Goal: Download file/media

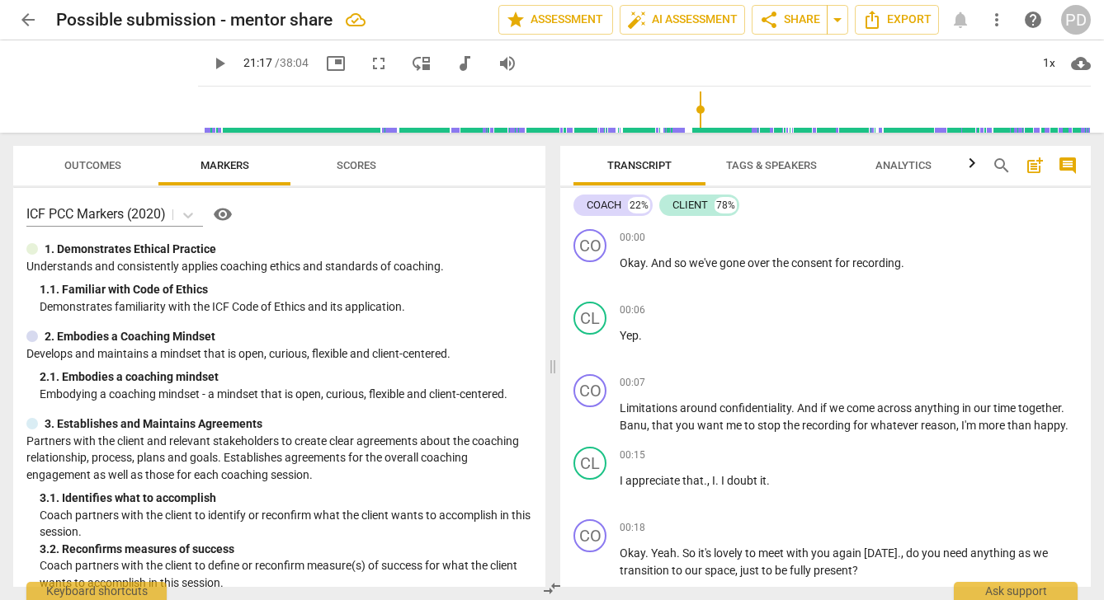
scroll to position [5546, 0]
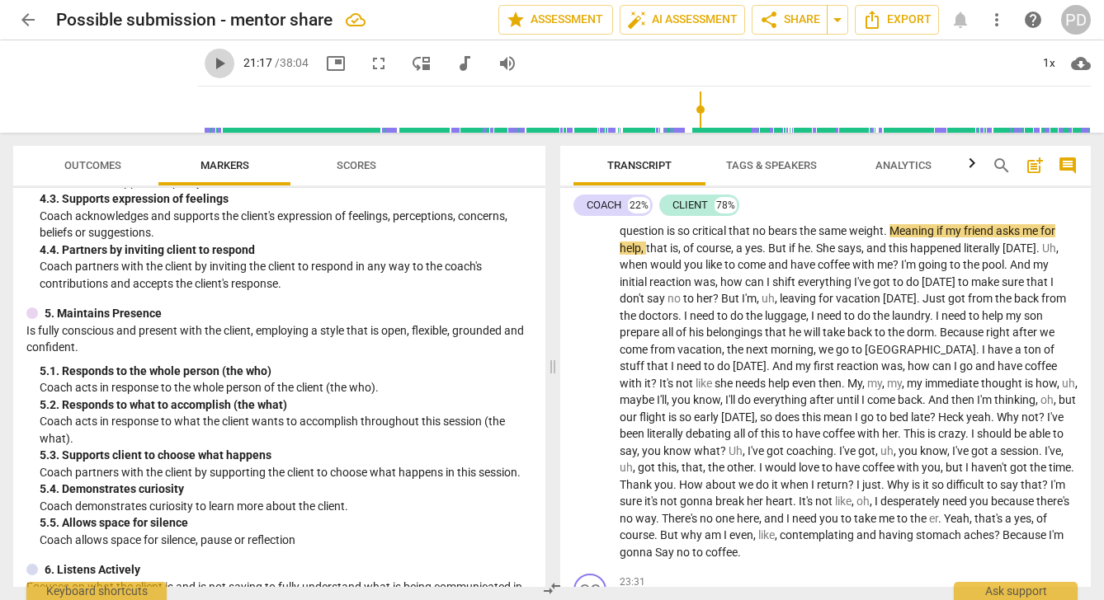
click at [209, 64] on span "play_arrow" at bounding box center [219, 64] width 20 height 20
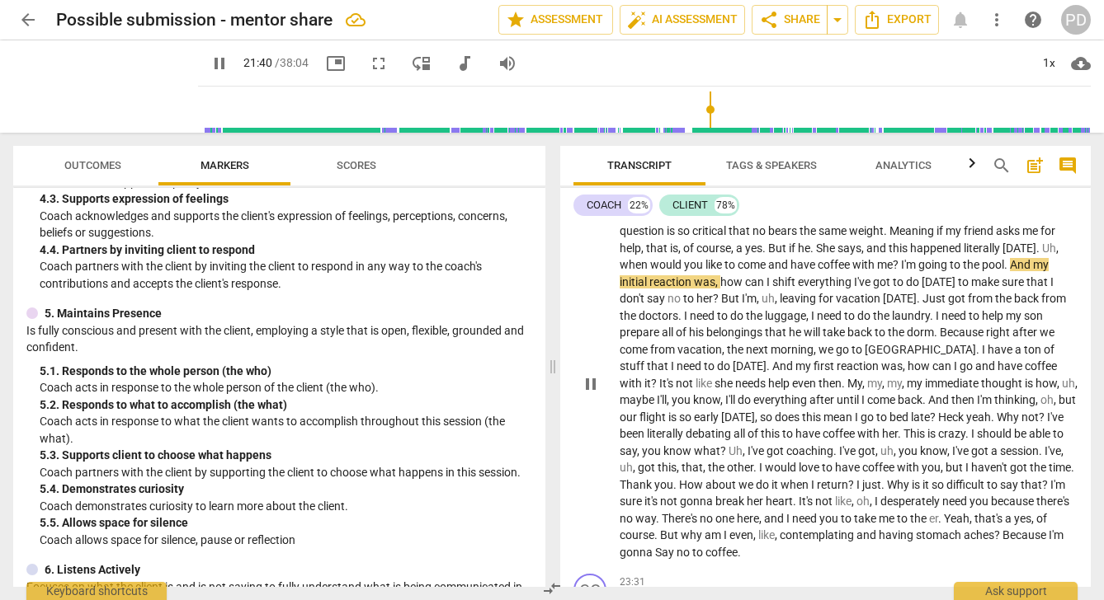
click at [1056, 280] on p "I guess there's a nuance there . What I mean is I need to understand that , not…" at bounding box center [848, 383] width 458 height 355
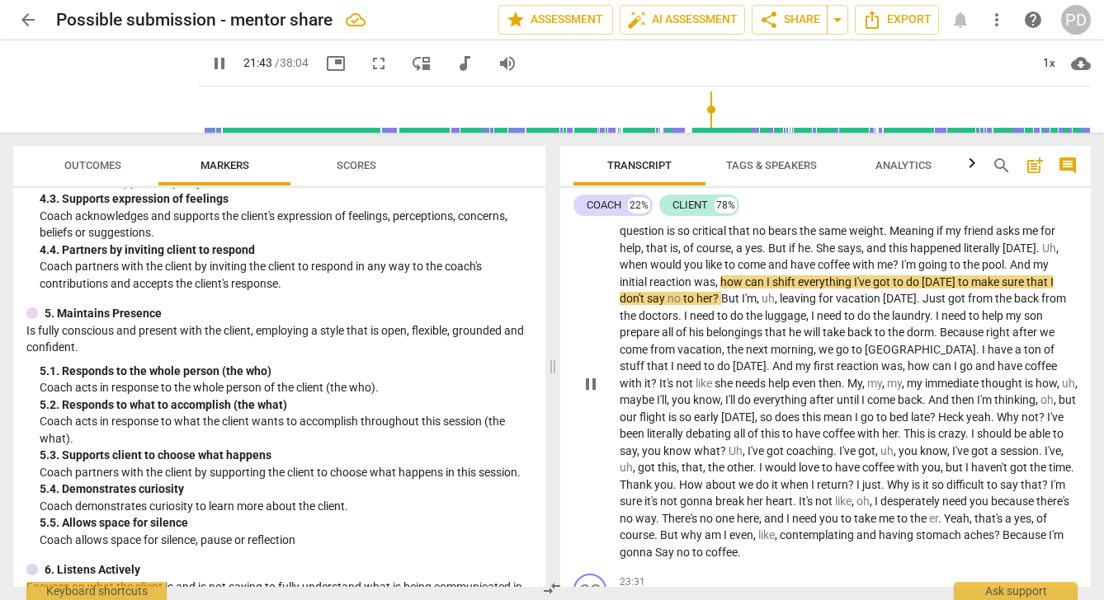
type input "1304"
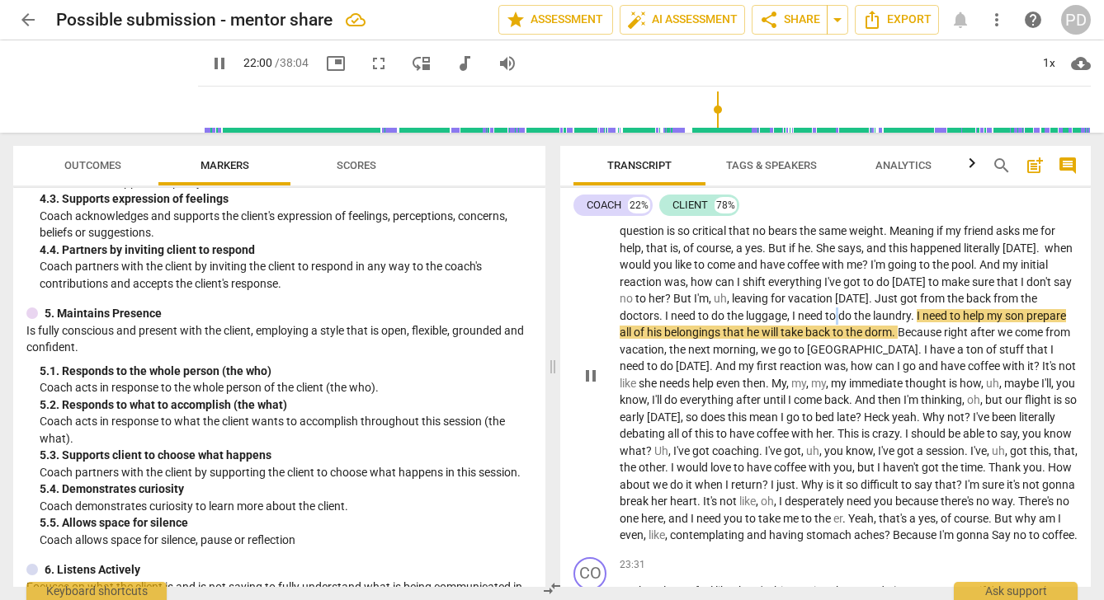
click at [838, 349] on p "I guess there's a nuance there . What I mean is I need to understand that , not…" at bounding box center [848, 375] width 458 height 338
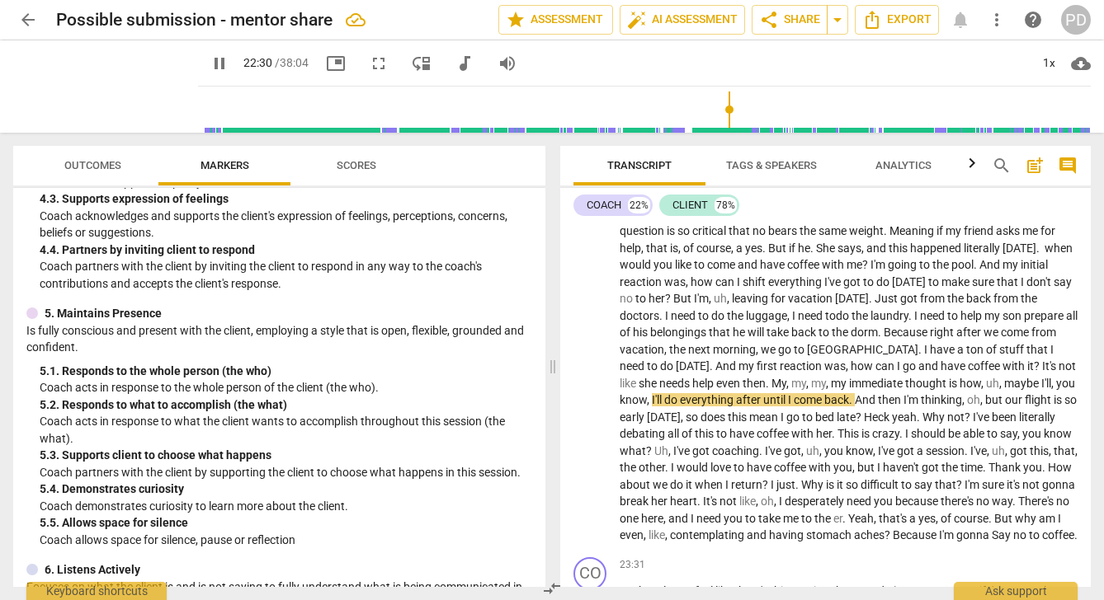
click at [209, 58] on span "pause" at bounding box center [219, 64] width 20 height 20
type input "1351"
drag, startPoint x: 974, startPoint y: 399, endPoint x: 965, endPoint y: 399, distance: 9.1
click at [965, 399] on p "I guess there's a nuance there . What I mean is I need to understand that , not…" at bounding box center [848, 375] width 458 height 338
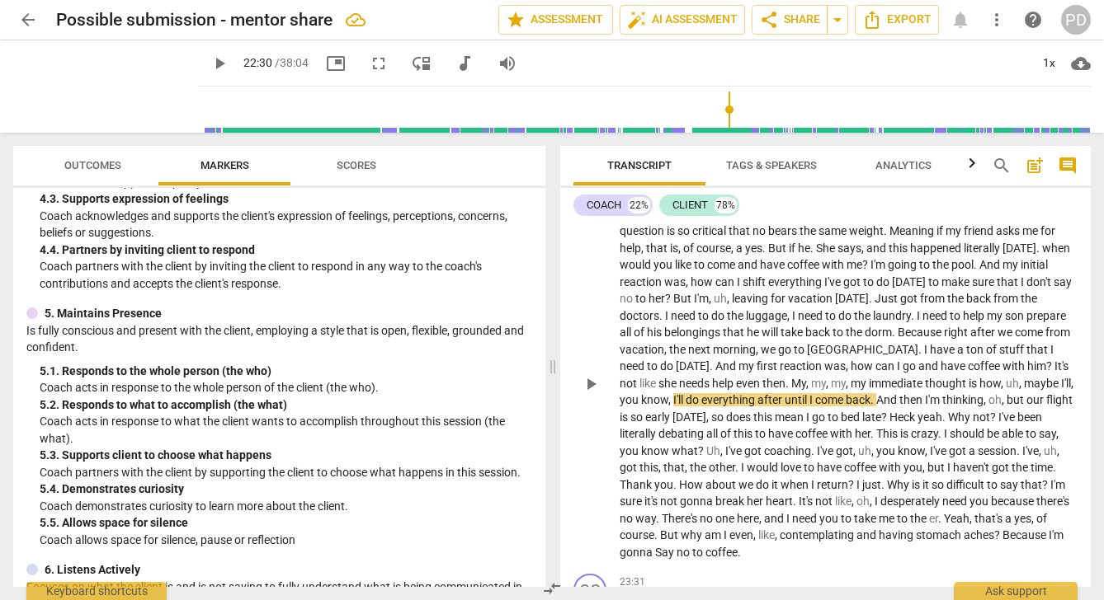
click at [1002, 373] on span "with" at bounding box center [1014, 366] width 25 height 13
click at [209, 62] on span "play_arrow" at bounding box center [219, 64] width 20 height 20
click at [722, 458] on span "," at bounding box center [722, 451] width 5 height 13
type input "1372"
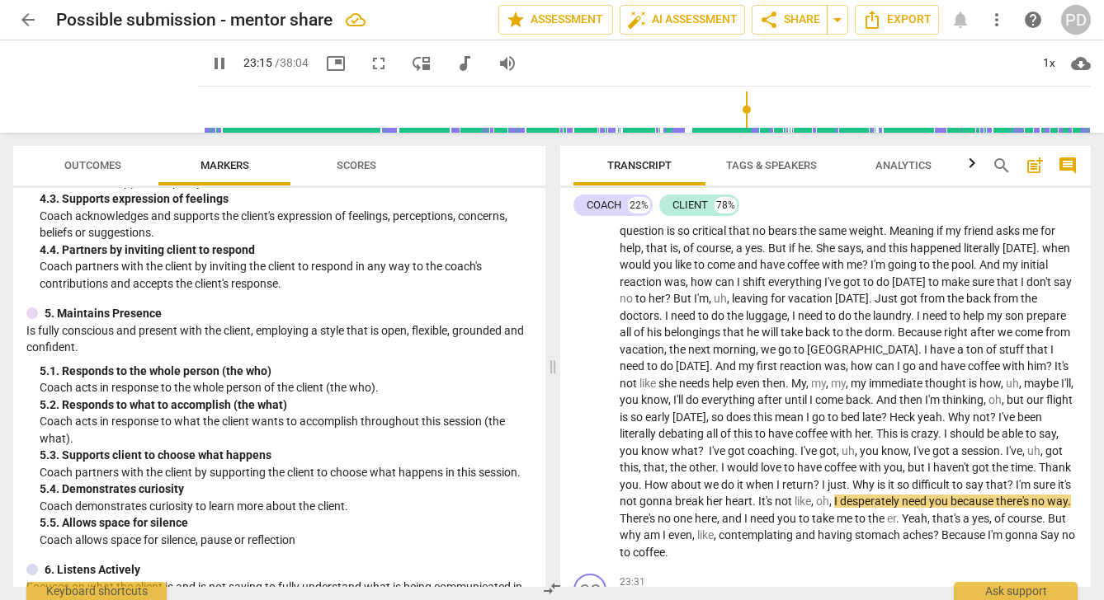
click at [209, 60] on span "pause" at bounding box center [219, 64] width 20 height 20
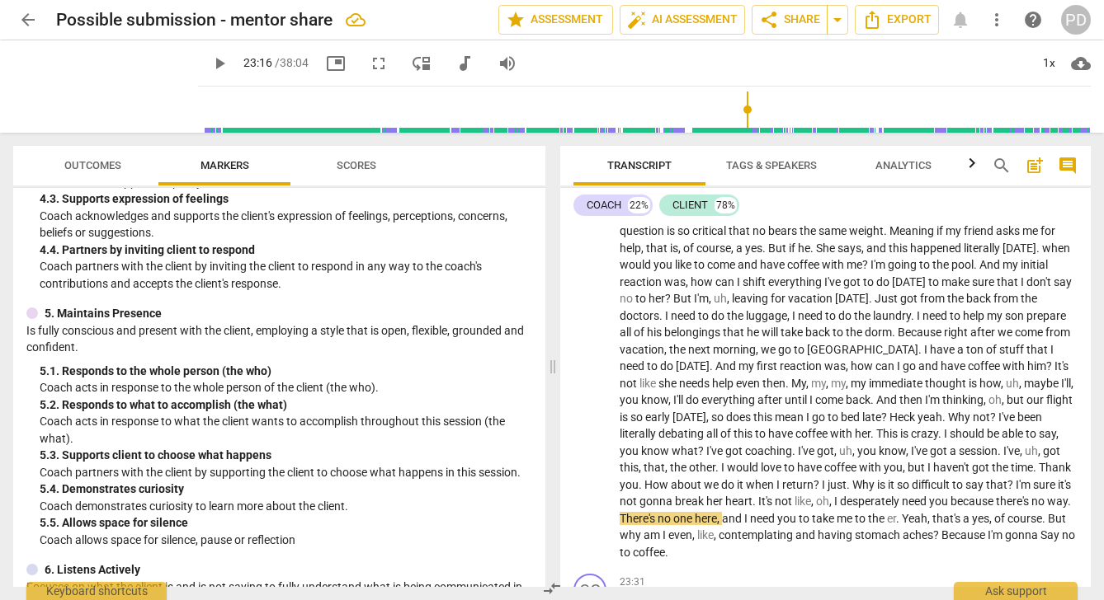
type input "1396"
click at [1019, 390] on span "," at bounding box center [1021, 383] width 5 height 13
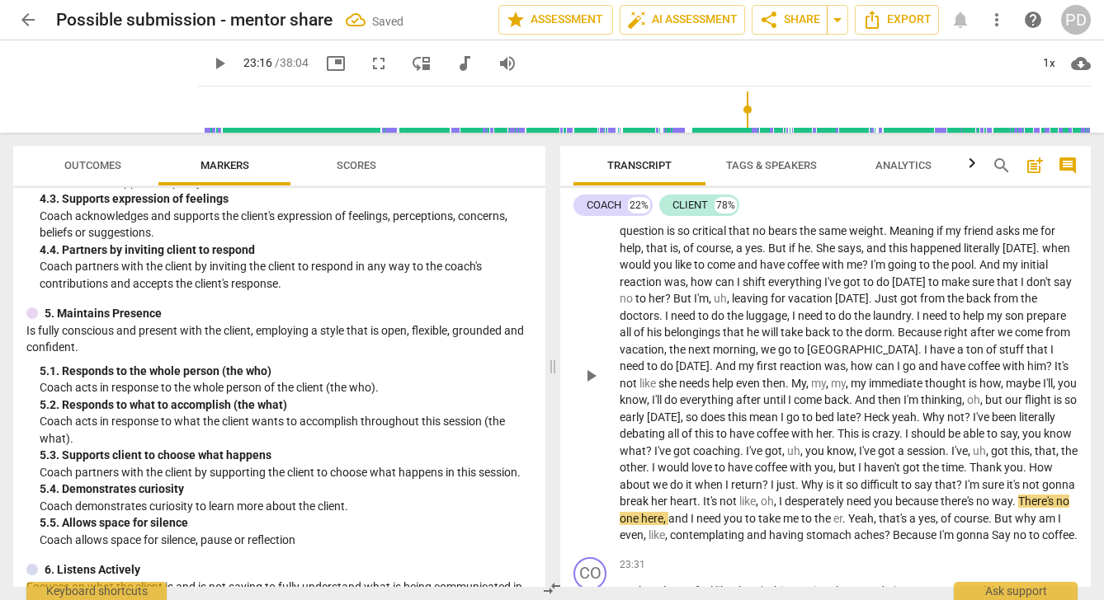
click at [991, 458] on span "," at bounding box center [988, 451] width 5 height 13
click at [838, 474] on span "," at bounding box center [835, 467] width 5 height 13
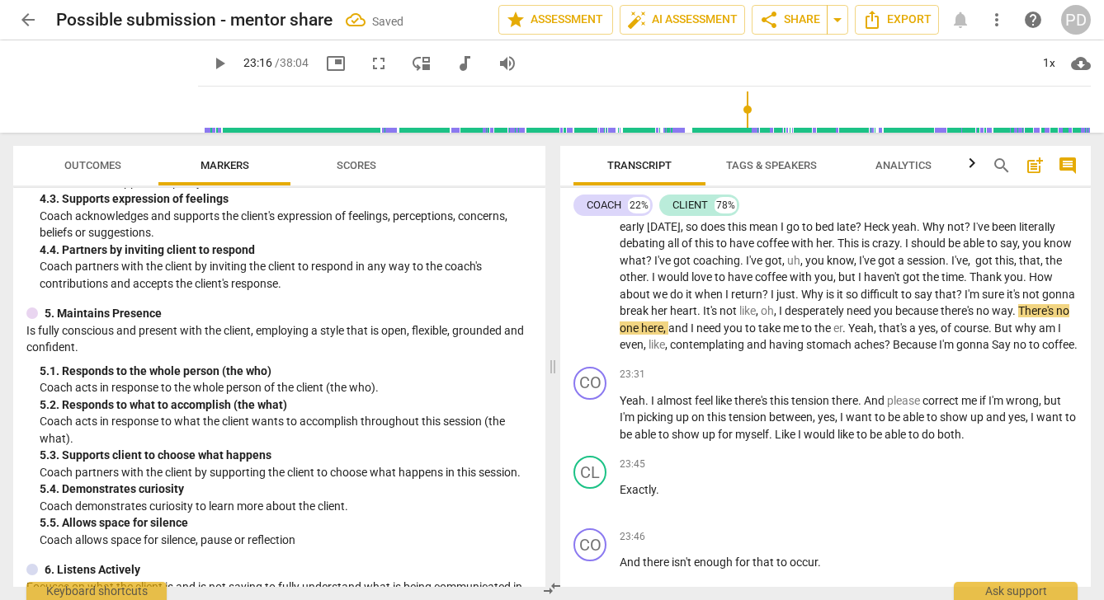
scroll to position [5820, 0]
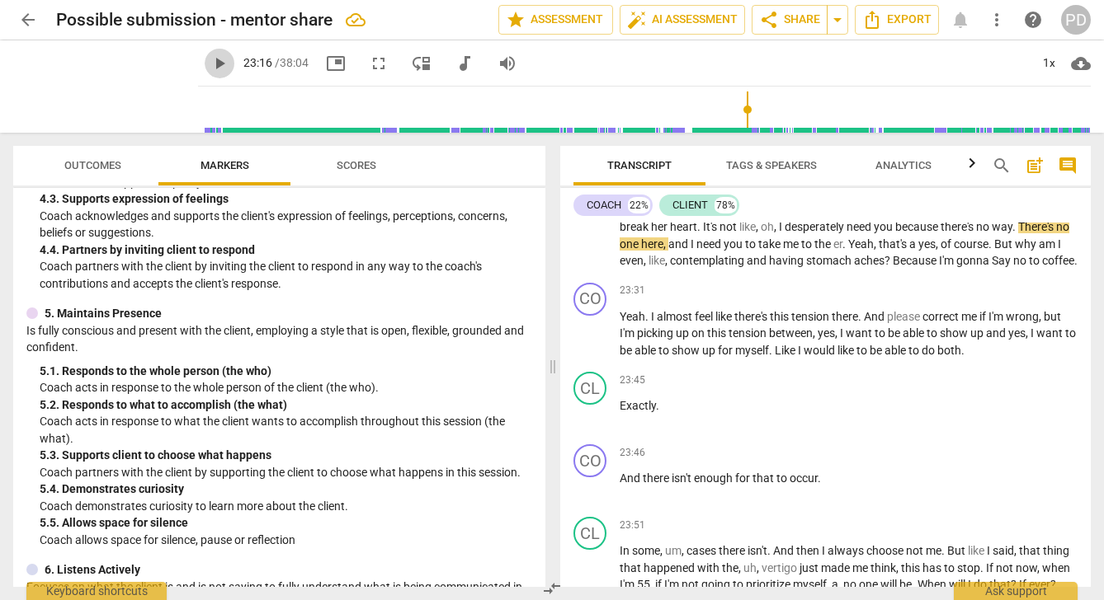
click at [209, 64] on span "play_arrow" at bounding box center [219, 64] width 20 height 20
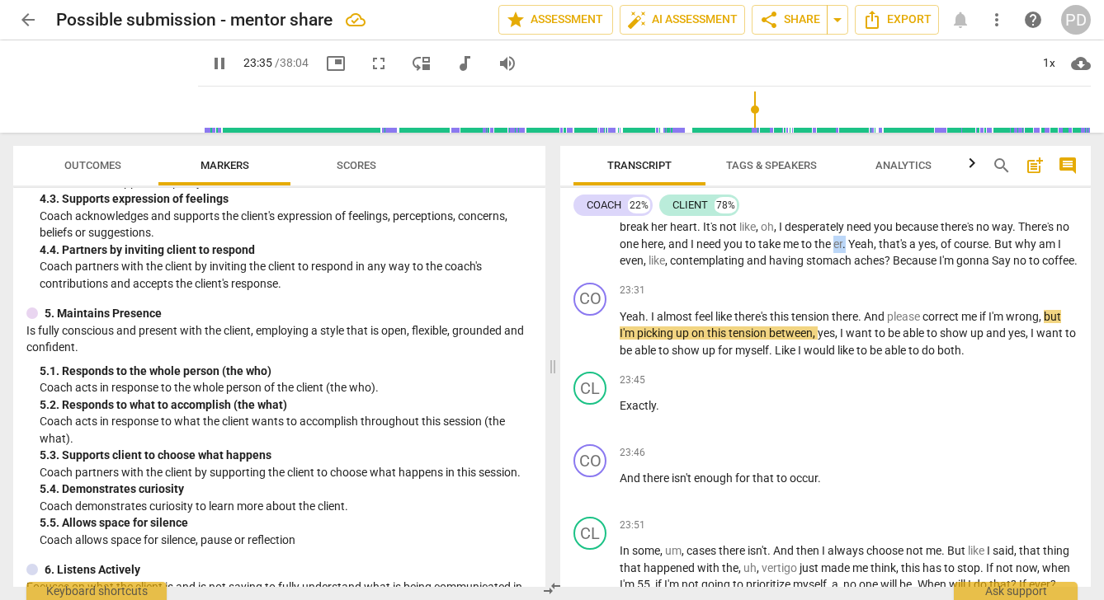
drag, startPoint x: 901, startPoint y: 276, endPoint x: 892, endPoint y: 275, distance: 9.2
click at [892, 270] on p "I guess there's a nuance there . What I mean is I need to understand that , not…" at bounding box center [848, 101] width 458 height 338
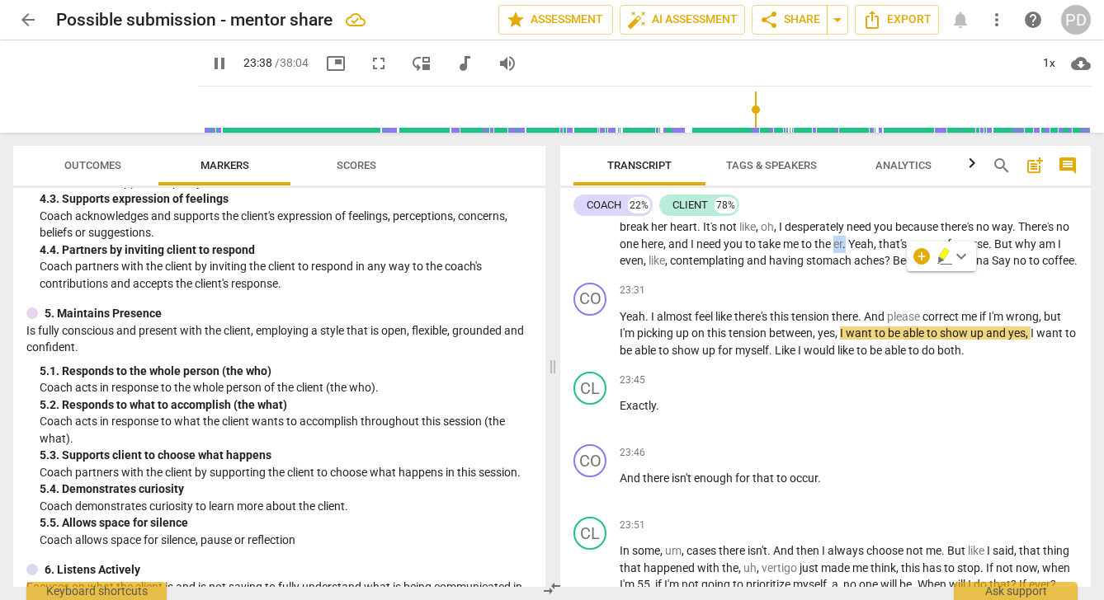
type input "1419"
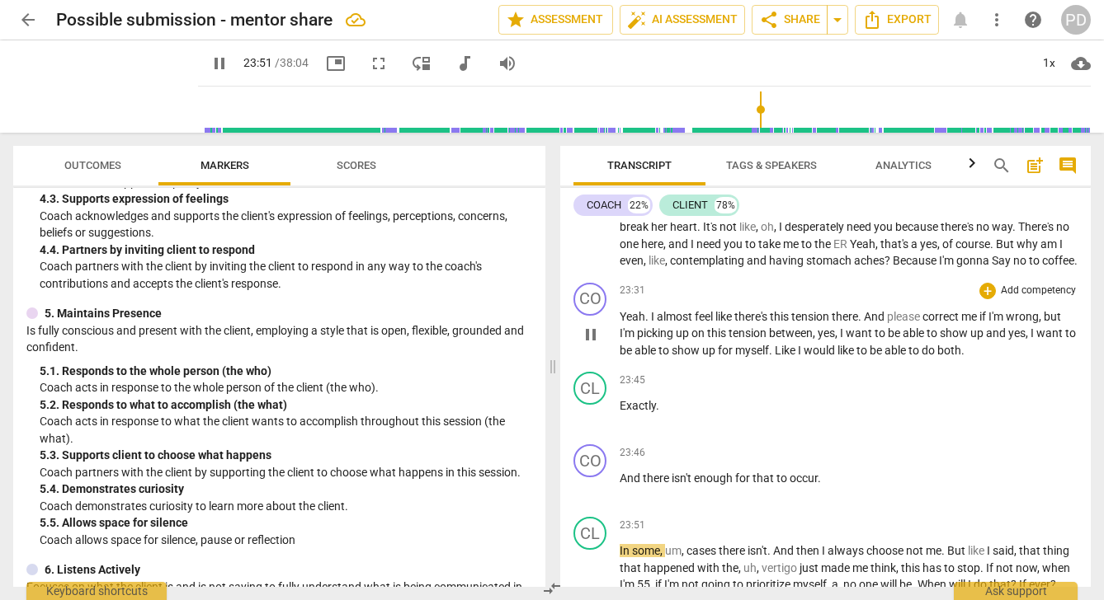
scroll to position [6192, 0]
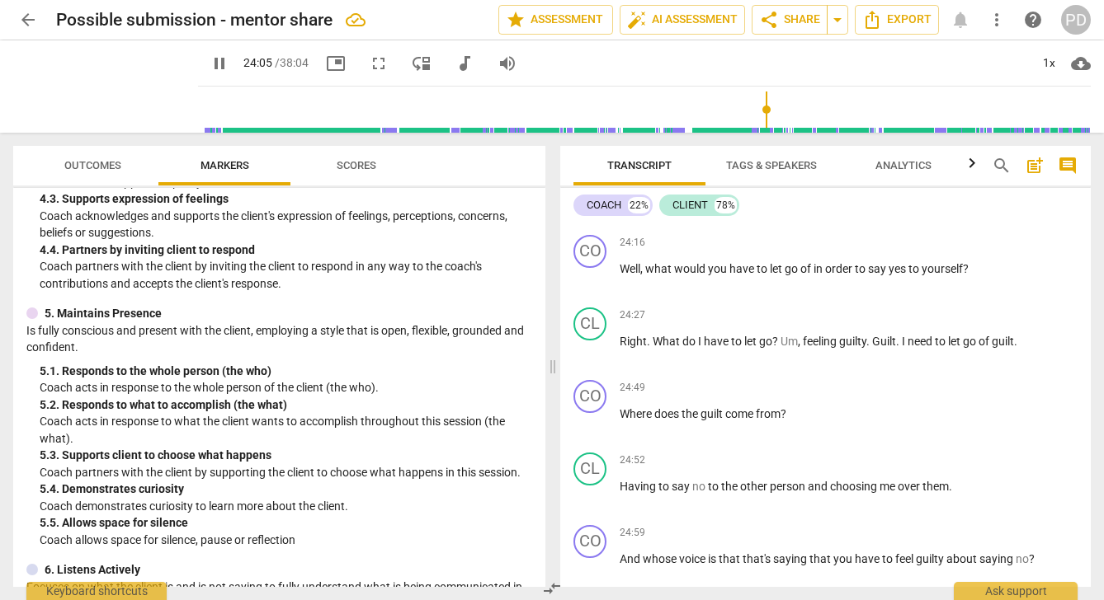
click at [789, 203] on span "vertigo" at bounding box center [780, 196] width 38 height 13
type input "1447"
click at [209, 58] on span "pause" at bounding box center [219, 64] width 20 height 20
type input "1457"
click at [867, 222] on p "In some , um , cases there isn't . And then I always choose not me . But like I…" at bounding box center [848, 196] width 458 height 51
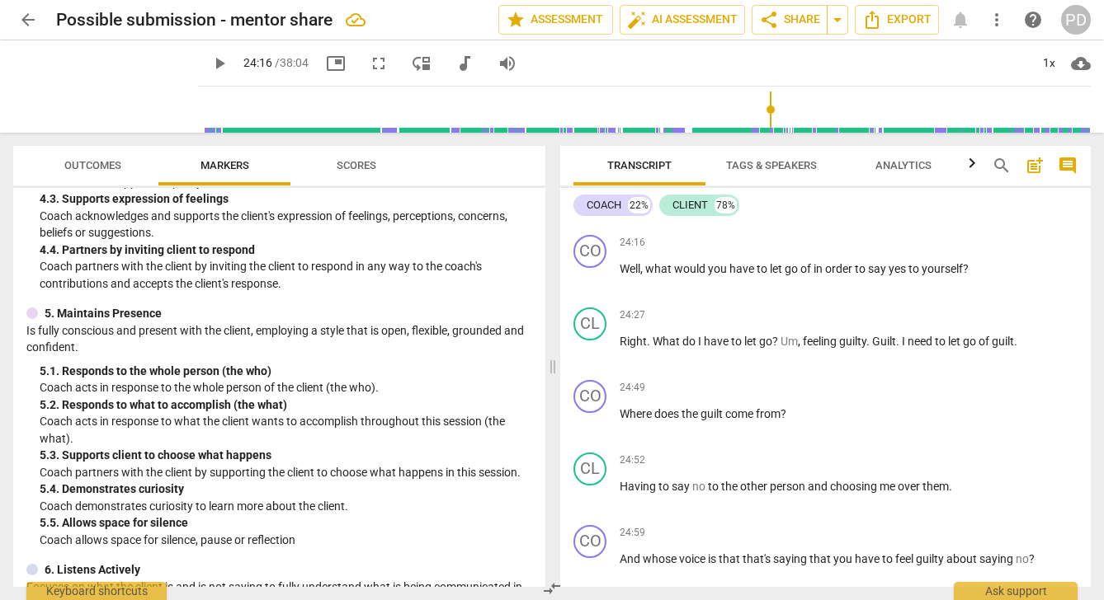
click at [821, 219] on span "A" at bounding box center [817, 212] width 7 height 13
drag, startPoint x: 953, startPoint y: 264, endPoint x: 936, endPoint y: 262, distance: 16.6
click at [936, 222] on p "In some , um , cases there isn't . And then I always choose not me . But like I…" at bounding box center [848, 196] width 458 height 51
click at [209, 66] on span "play_arrow" at bounding box center [219, 64] width 20 height 20
click at [803, 348] on span "feeling" at bounding box center [821, 341] width 36 height 13
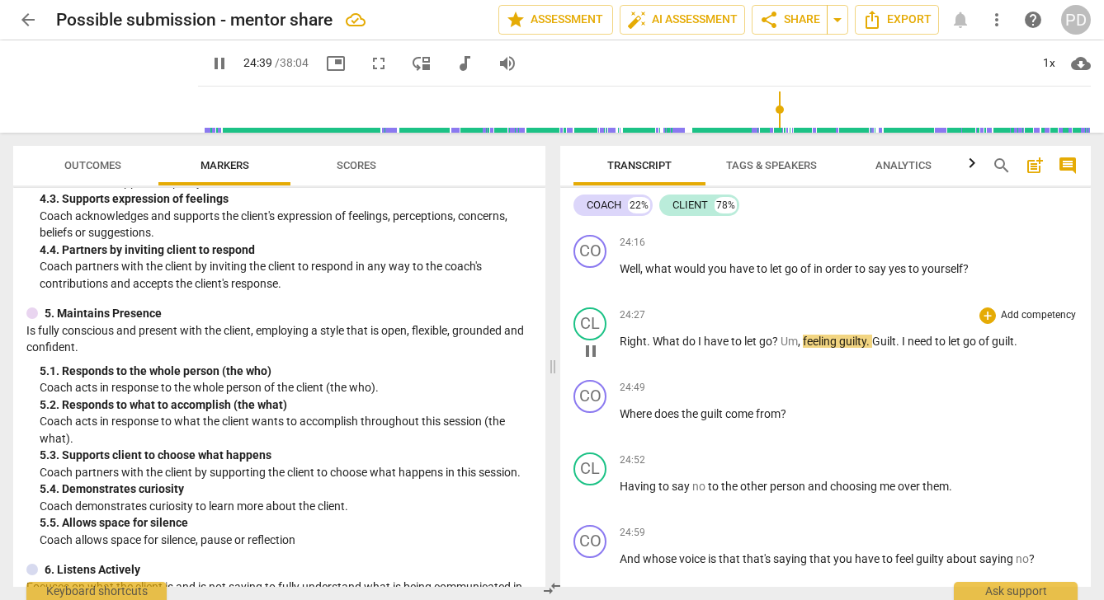
type input "1480"
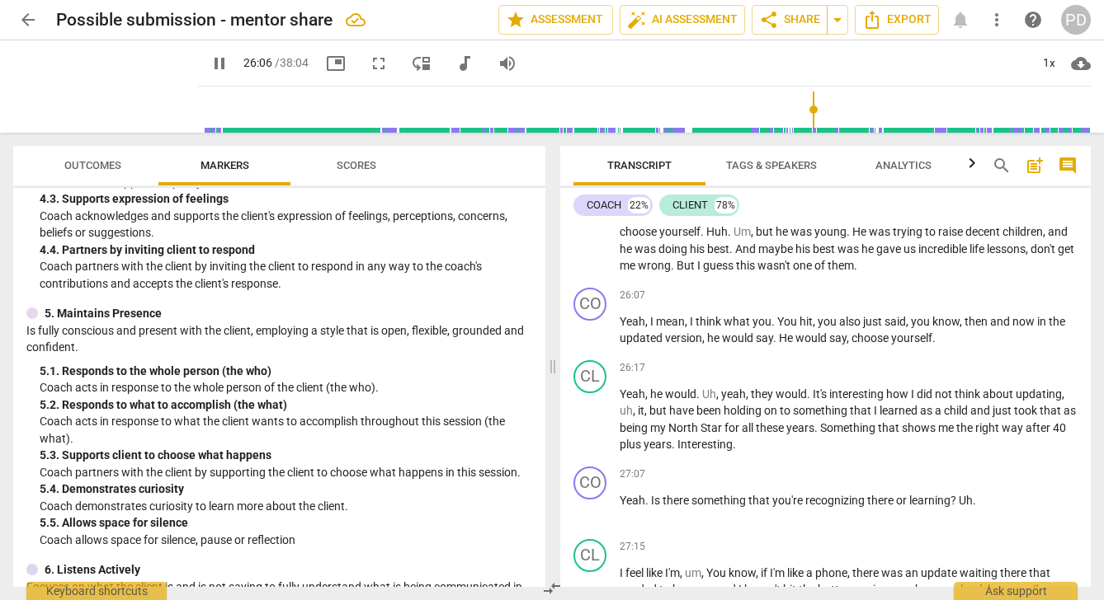
scroll to position [6824, 0]
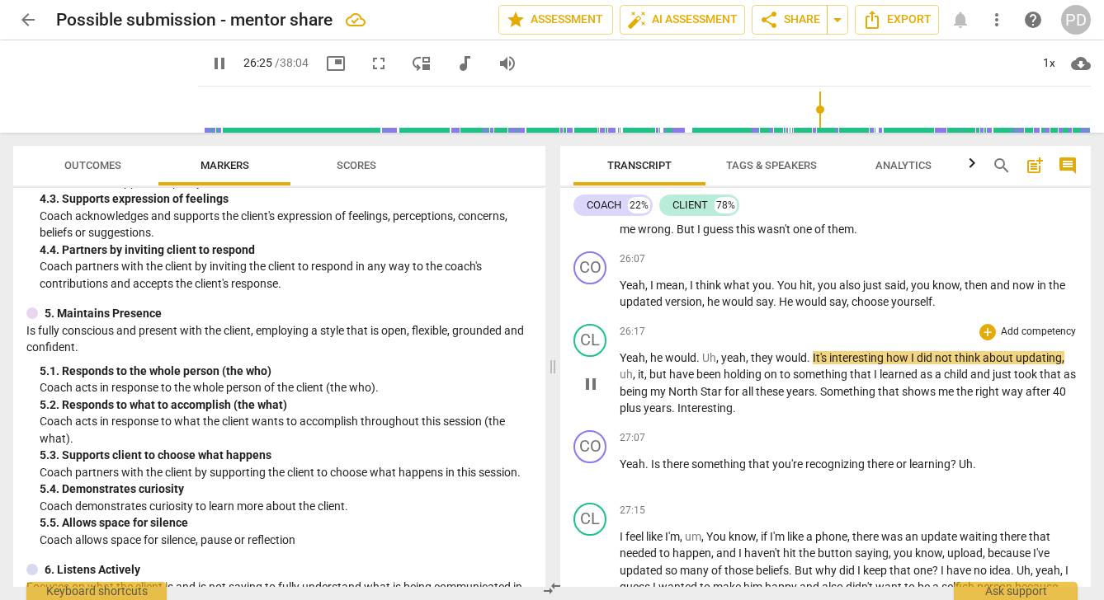
click at [720, 365] on span "," at bounding box center [718, 357] width 5 height 13
type input "1586"
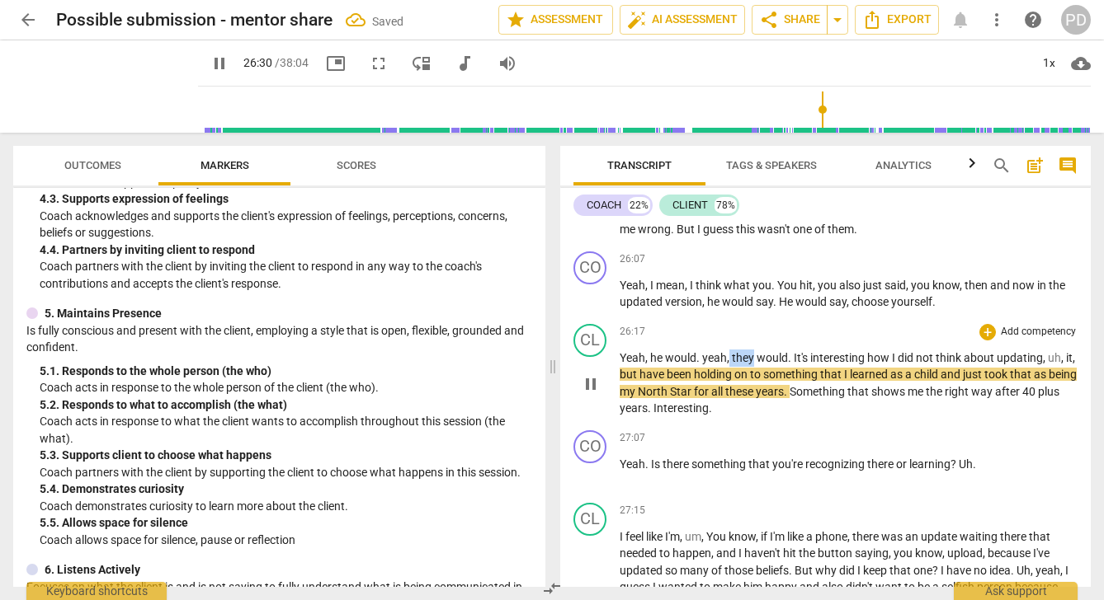
drag, startPoint x: 753, startPoint y: 424, endPoint x: 728, endPoint y: 421, distance: 24.9
click at [728, 417] on p "Yeah , he would . yeah , they would . It's interesting how I did not think abou…" at bounding box center [848, 384] width 458 height 68
click at [1055, 365] on span "," at bounding box center [1053, 357] width 5 height 13
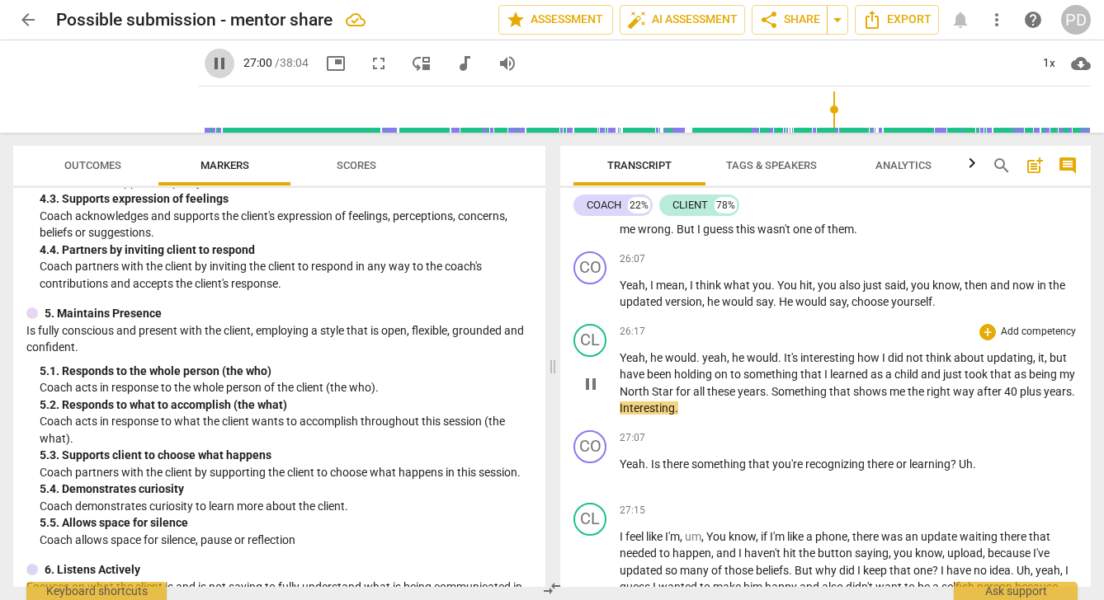
click at [209, 59] on span "pause" at bounding box center [219, 64] width 20 height 20
click at [209, 62] on span "play_arrow" at bounding box center [219, 64] width 20 height 20
drag, startPoint x: 977, startPoint y: 532, endPoint x: 958, endPoint y: 529, distance: 20.1
click at [958, 473] on p "Yeah . Is there something that you're recognizing there or learning ? Uh ." at bounding box center [848, 464] width 458 height 17
type input "1635"
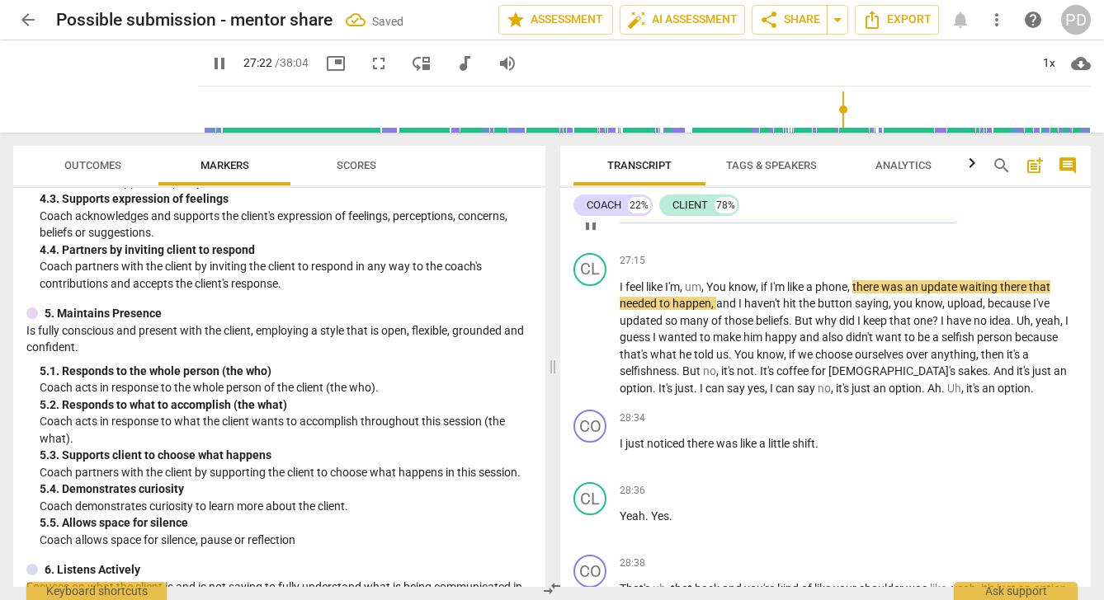
scroll to position [7054, 0]
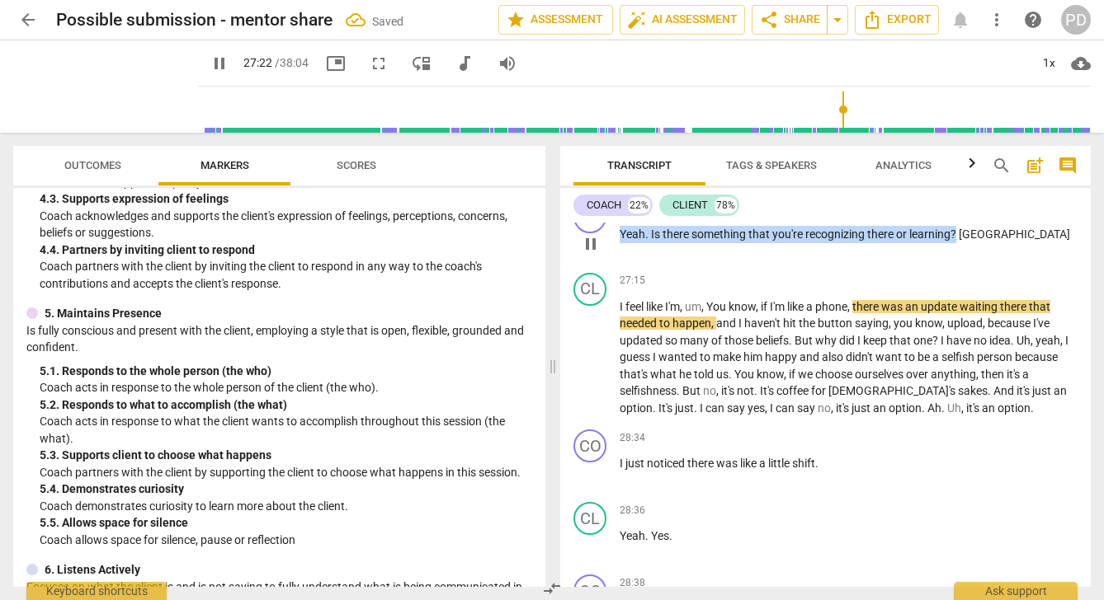
click at [953, 228] on div "CO play_arrow pause 00:00 + Add competency keyboard_arrow_right Okay . And so w…" at bounding box center [825, 405] width 530 height 365
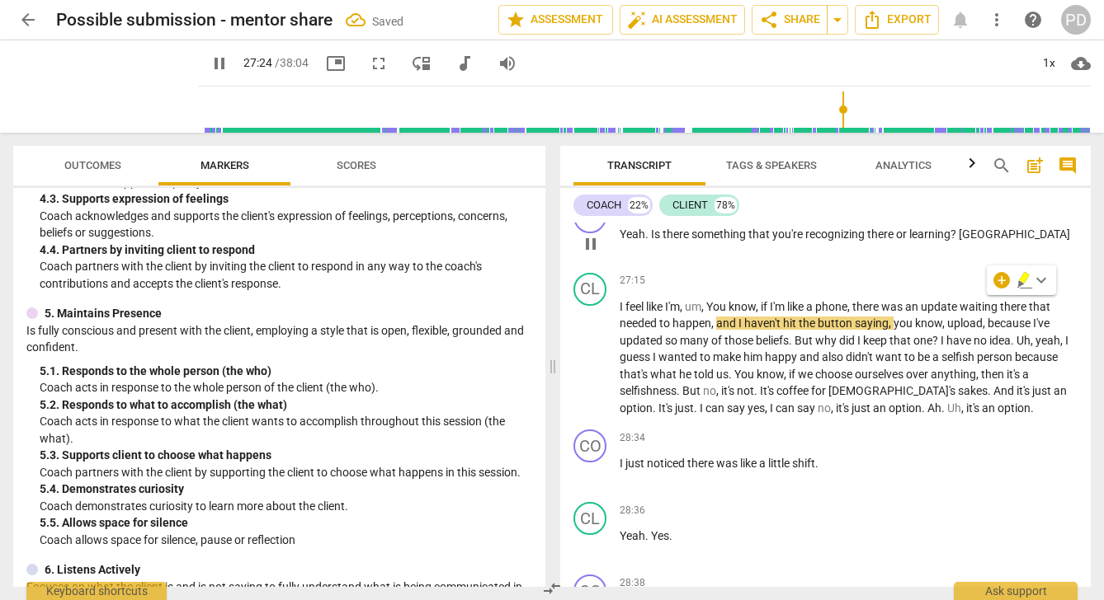
click at [962, 260] on div "27:07 + Add competency keyboard_arrow_right Yeah . Is there something that you'…" at bounding box center [848, 229] width 458 height 59
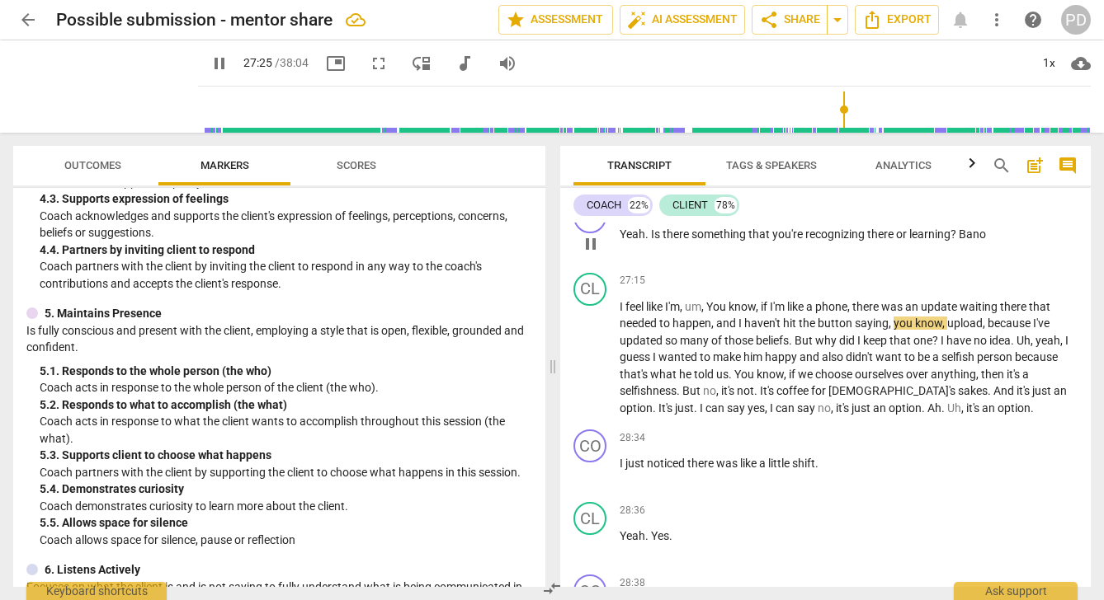
click at [958, 241] on span "?" at bounding box center [954, 234] width 8 height 13
type input "1647"
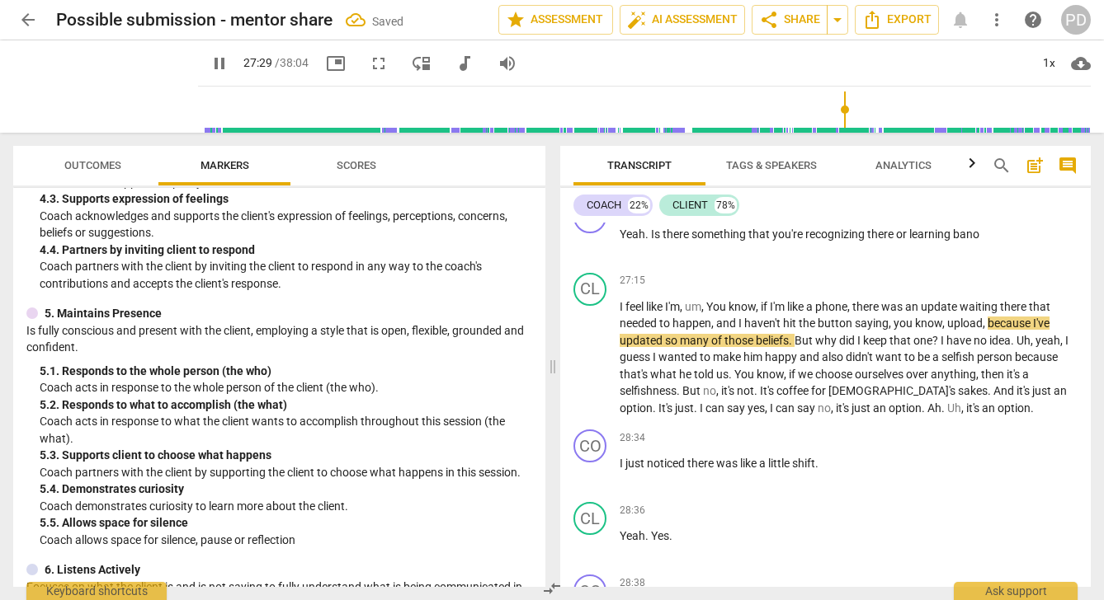
click at [209, 64] on span "pause" at bounding box center [219, 64] width 20 height 20
type input "1650"
click at [954, 241] on span "bano" at bounding box center [966, 234] width 26 height 13
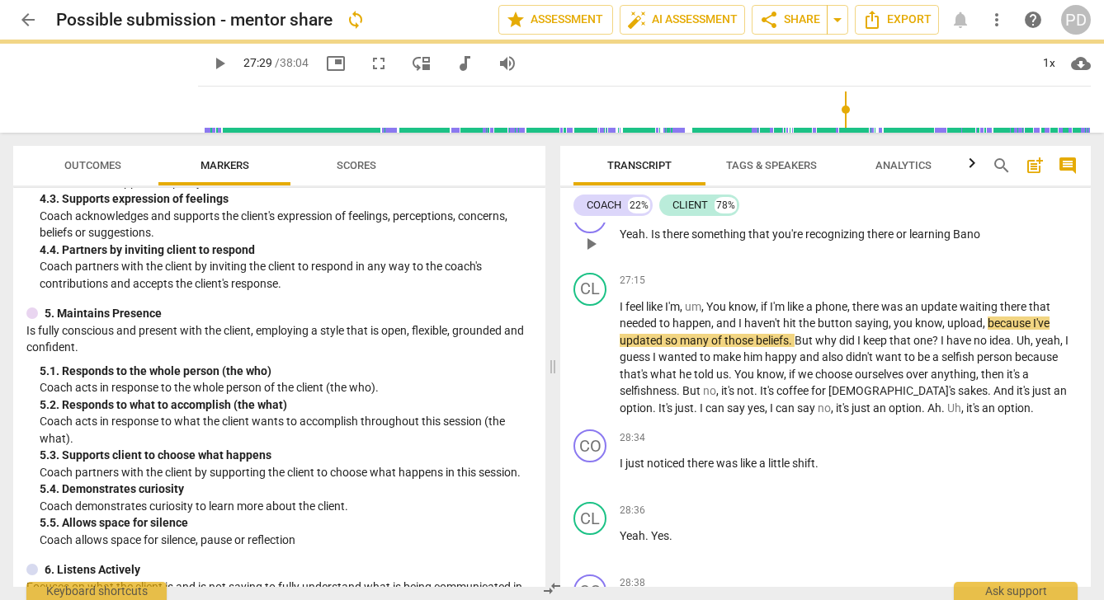
click at [982, 243] on p "Yeah . Is there something that you're recognizing there or learning Bano" at bounding box center [848, 234] width 458 height 17
click at [952, 241] on span "learning" at bounding box center [931, 234] width 44 height 13
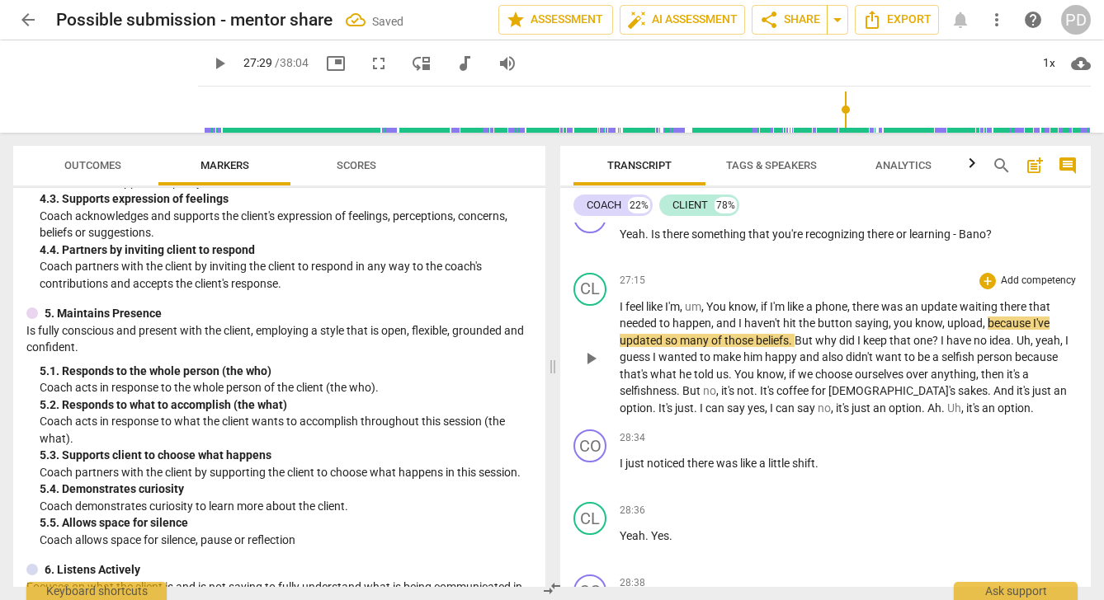
click at [706, 313] on span "," at bounding box center [703, 306] width 5 height 13
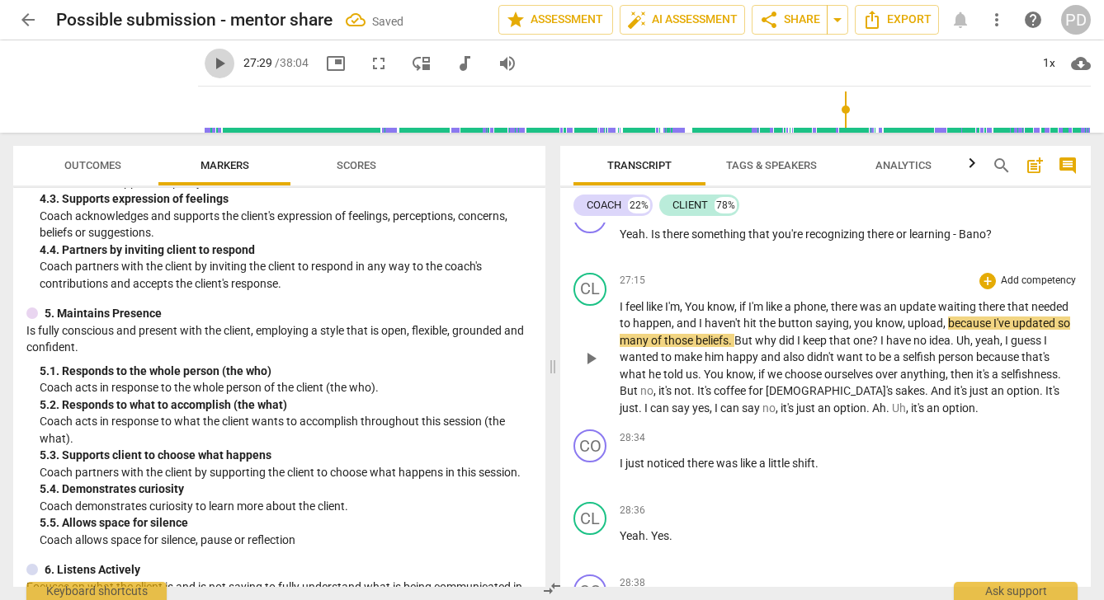
click at [209, 64] on span "play_arrow" at bounding box center [219, 64] width 20 height 20
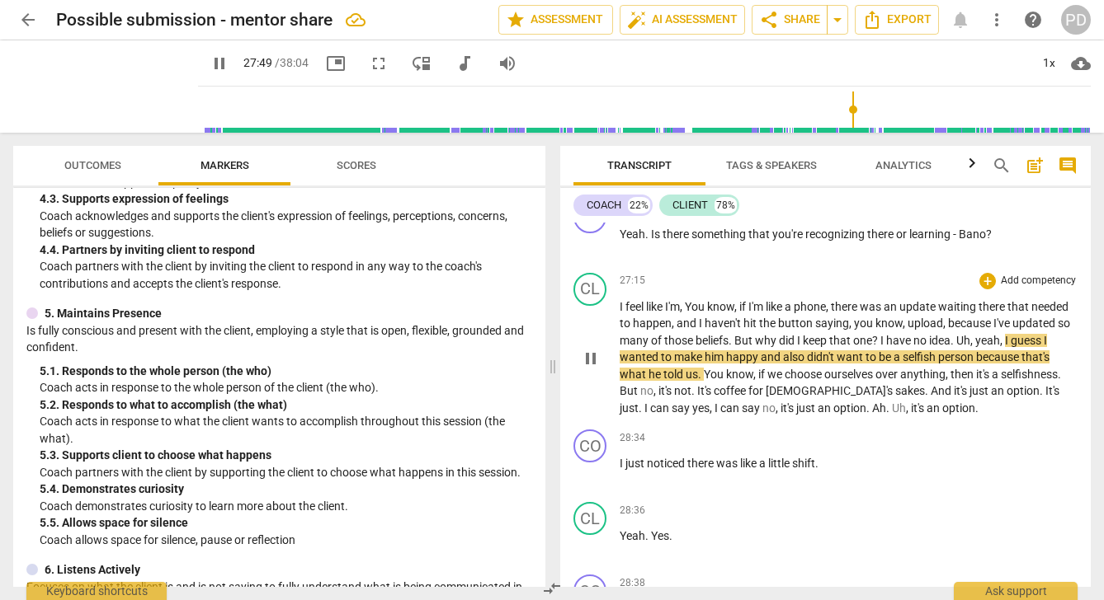
click at [1000, 347] on span "yeah" at bounding box center [987, 340] width 25 height 13
type input "1670"
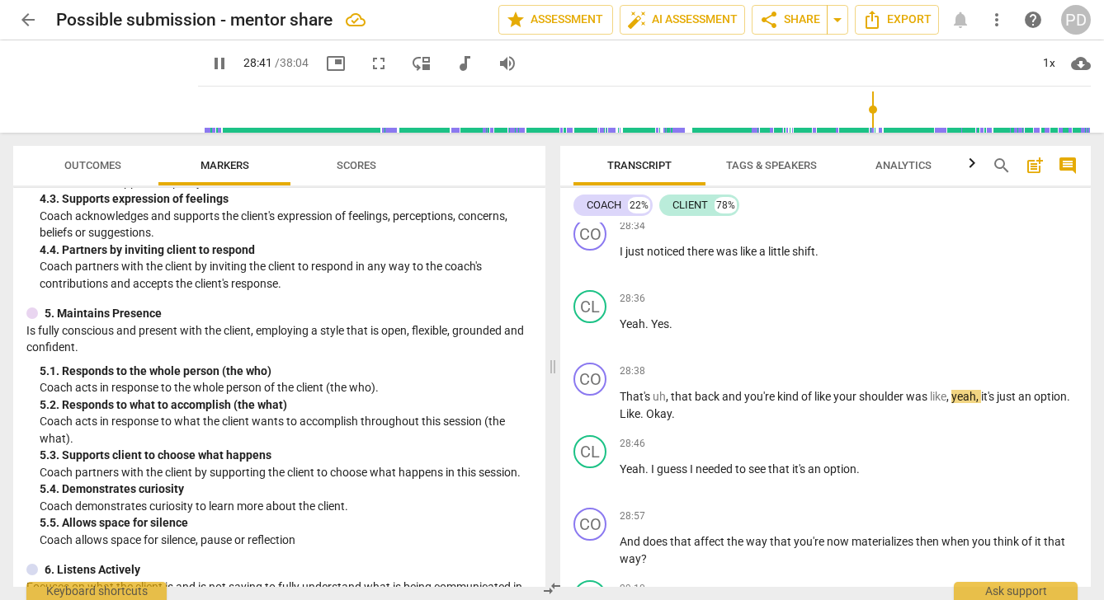
scroll to position [7099, 0]
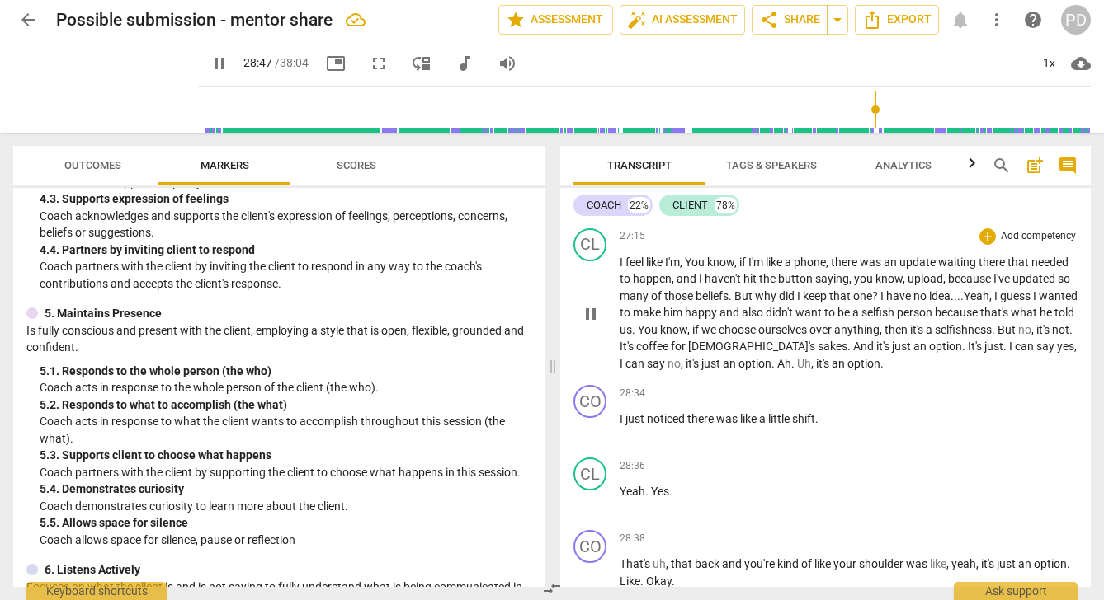
click at [816, 370] on span "," at bounding box center [813, 363] width 5 height 13
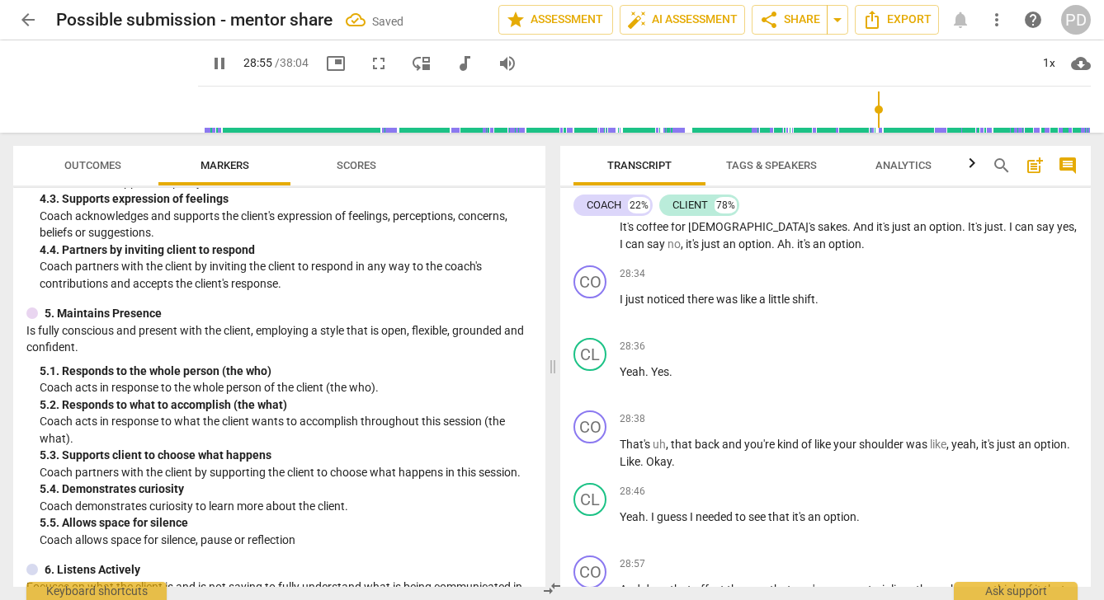
scroll to position [7290, 0]
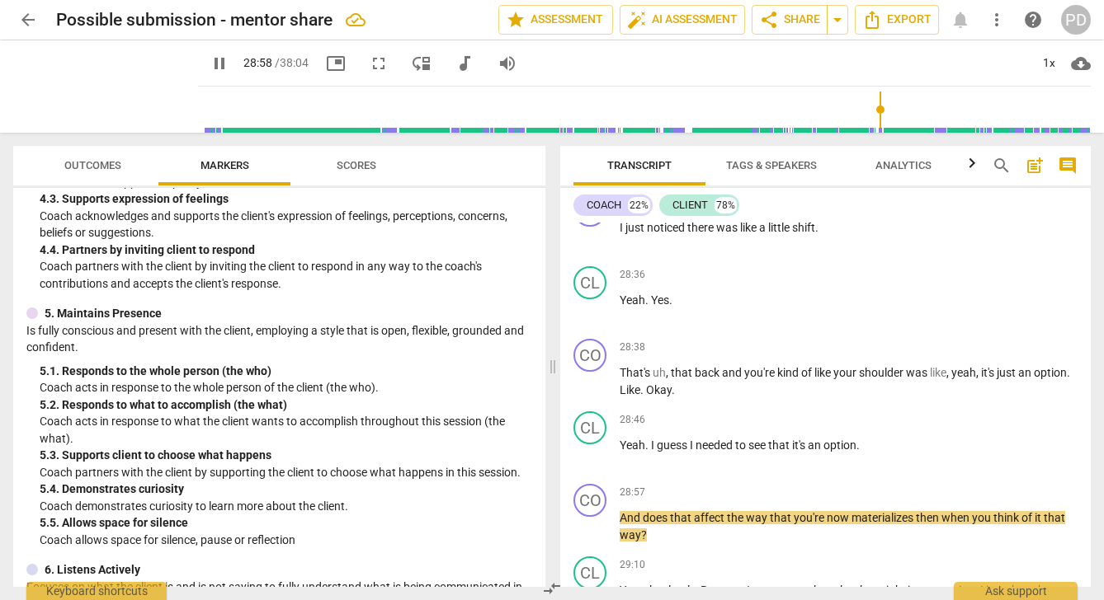
click at [205, 51] on button "pause" at bounding box center [220, 64] width 30 height 30
type input "1739"
drag, startPoint x: 672, startPoint y: 440, endPoint x: 619, endPoint y: 438, distance: 52.8
click at [619, 398] on p "That's uh , that back and you're kind of like your shoulder was like , yeah , i…" at bounding box center [848, 382] width 458 height 34
drag, startPoint x: 684, startPoint y: 440, endPoint x: 660, endPoint y: 437, distance: 24.1
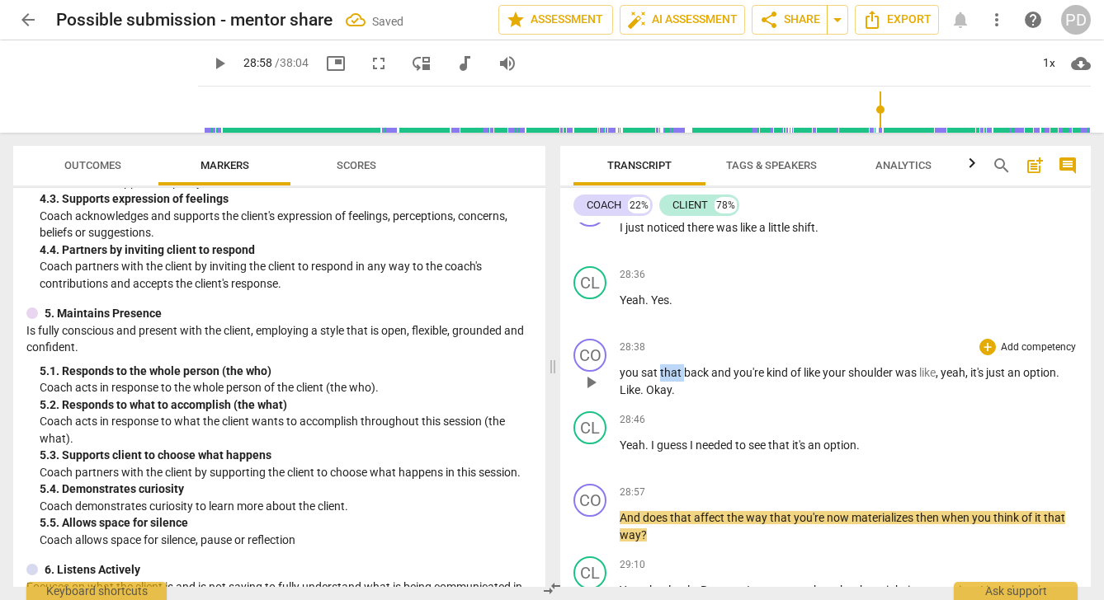
click at [660, 398] on p "you sat that back and you're kind of like your shoulder was like , yeah , it's …" at bounding box center [848, 382] width 458 height 34
click at [796, 379] on span "like" at bounding box center [786, 372] width 19 height 13
drag, startPoint x: 844, startPoint y: 440, endPoint x: 806, endPoint y: 438, distance: 38.0
click at [806, 379] on span "like (rocking shoulders getures)" at bounding box center [858, 372] width 162 height 13
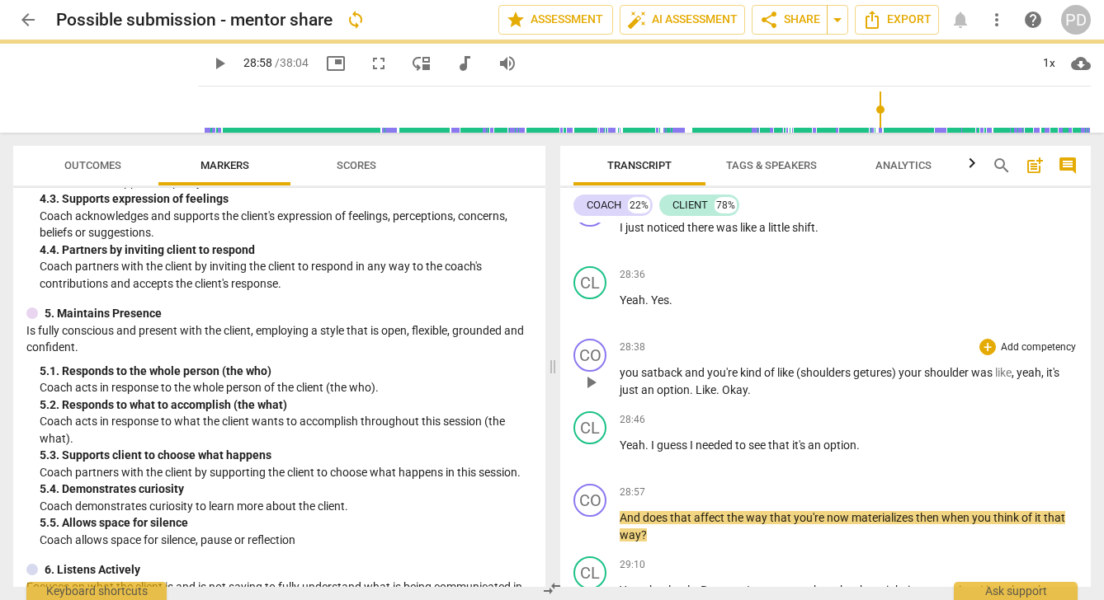
click at [871, 379] on span "like (shoulders getures)" at bounding box center [837, 372] width 121 height 13
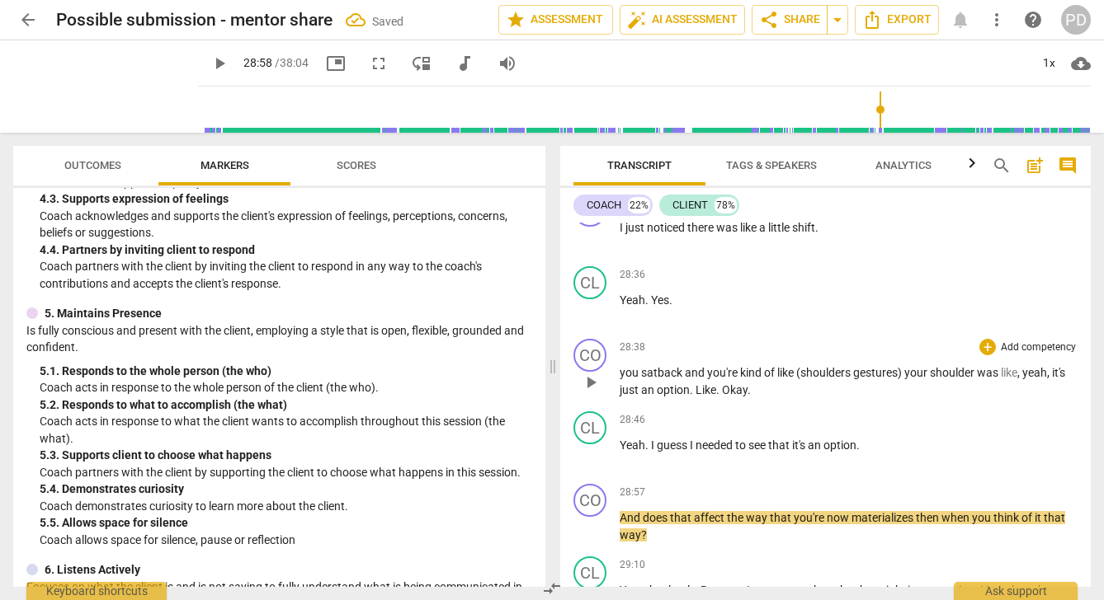
click at [805, 379] on span "like (shoulders gestures)" at bounding box center [840, 372] width 127 height 13
click at [894, 379] on span "like (mirrors shoulders gestures)" at bounding box center [860, 372] width 167 height 13
drag, startPoint x: 1059, startPoint y: 442, endPoint x: 1039, endPoint y: 439, distance: 20.1
click at [1039, 398] on p "you sat back and you're kind of like (mirrors shoulder gestures) your shoulder …" at bounding box center [848, 382] width 458 height 34
click at [1039, 379] on span "like" at bounding box center [1042, 372] width 16 height 13
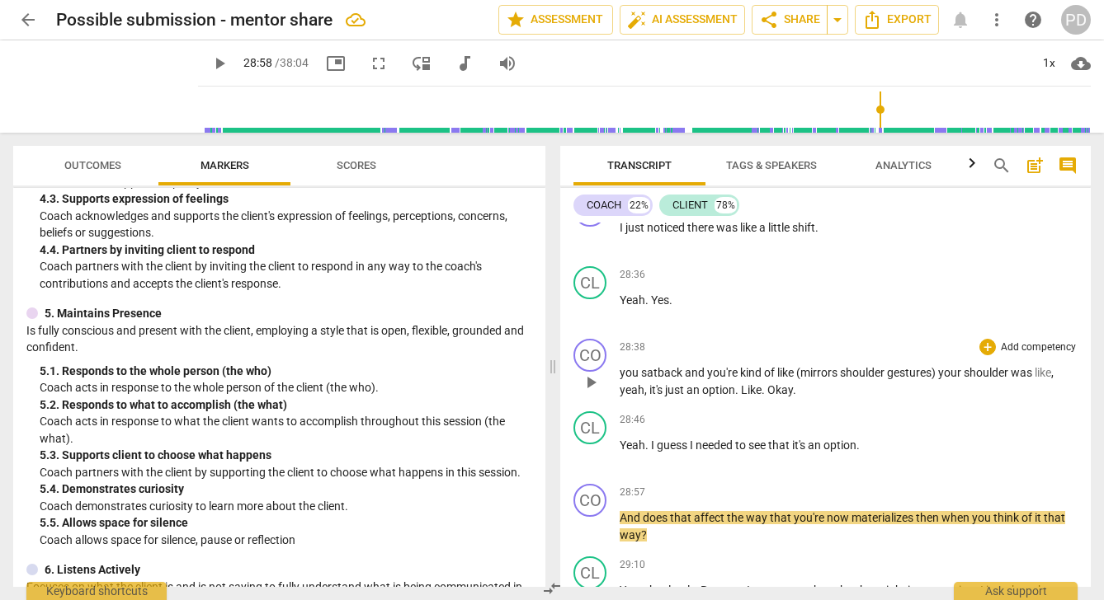
click at [1053, 379] on span "," at bounding box center [1052, 372] width 2 height 13
drag, startPoint x: 646, startPoint y: 457, endPoint x: 614, endPoint y: 457, distance: 32.2
click at [614, 405] on div "CO play_arrow pause 28:38 + Add competency keyboard_arrow_right you sat back an…" at bounding box center [825, 368] width 530 height 73
drag, startPoint x: 941, startPoint y: 440, endPoint x: 799, endPoint y: 441, distance: 141.9
click at [799, 379] on span "like (mirrors shoulder gestures)" at bounding box center [857, 372] width 161 height 13
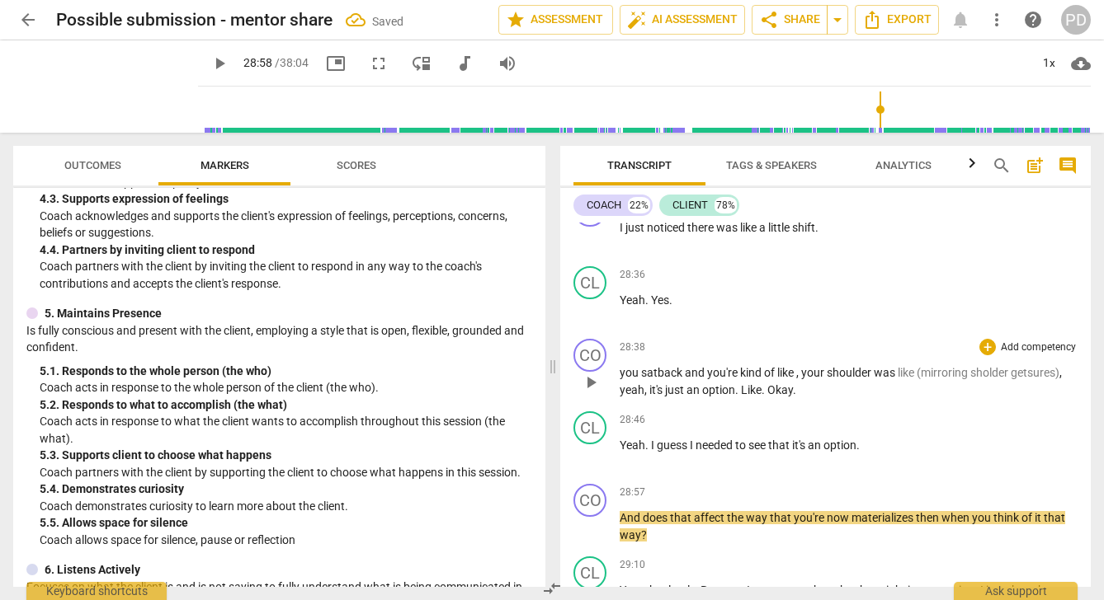
click at [997, 379] on span "like (mirroring sholder getsures)" at bounding box center [978, 372] width 162 height 13
drag, startPoint x: 642, startPoint y: 456, endPoint x: 631, endPoint y: 456, distance: 11.5
click at [897, 379] on span "like (mirroring shoulder getsures)" at bounding box center [981, 372] width 168 height 13
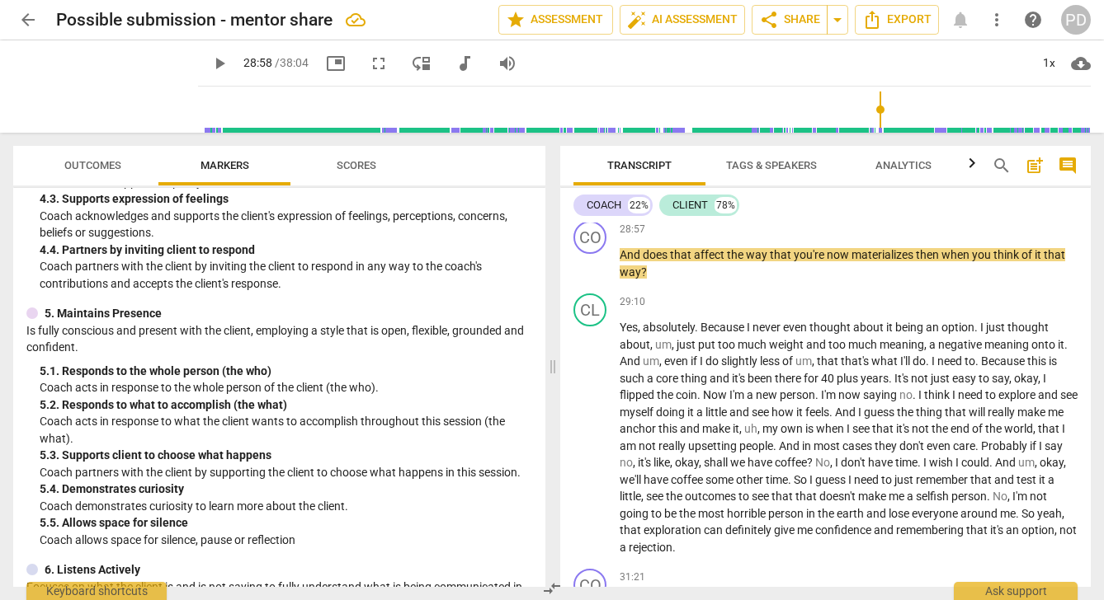
scroll to position [7565, 0]
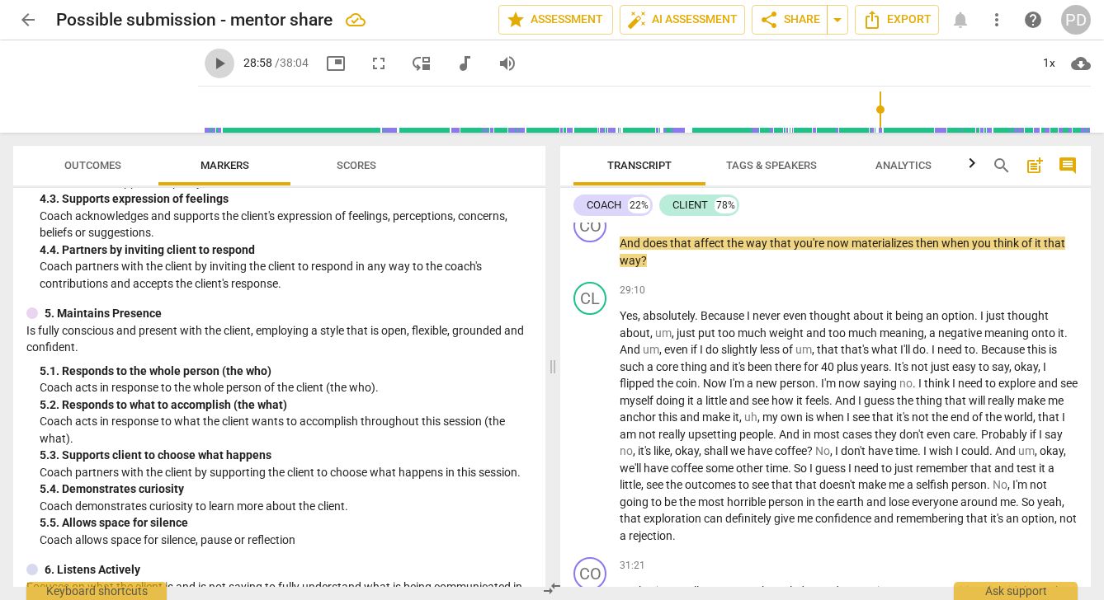
click at [209, 63] on span "play_arrow" at bounding box center [219, 64] width 20 height 20
drag, startPoint x: 849, startPoint y: 310, endPoint x: 840, endPoint y: 310, distance: 9.1
click at [840, 250] on span "now" at bounding box center [838, 243] width 25 height 13
type input "1745"
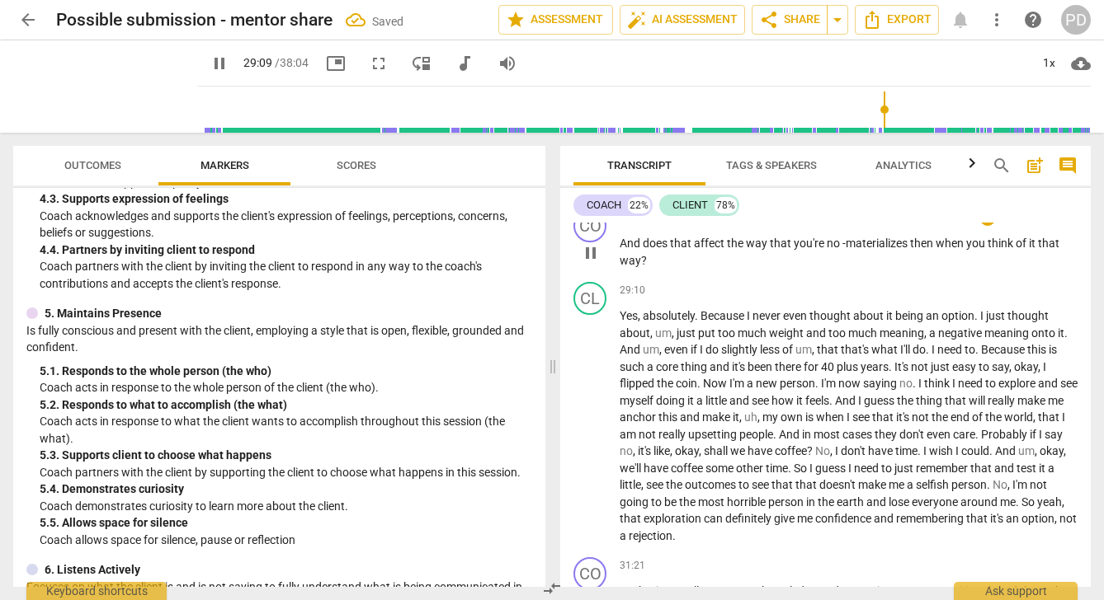
click at [826, 250] on span "no -" at bounding box center [835, 243] width 19 height 13
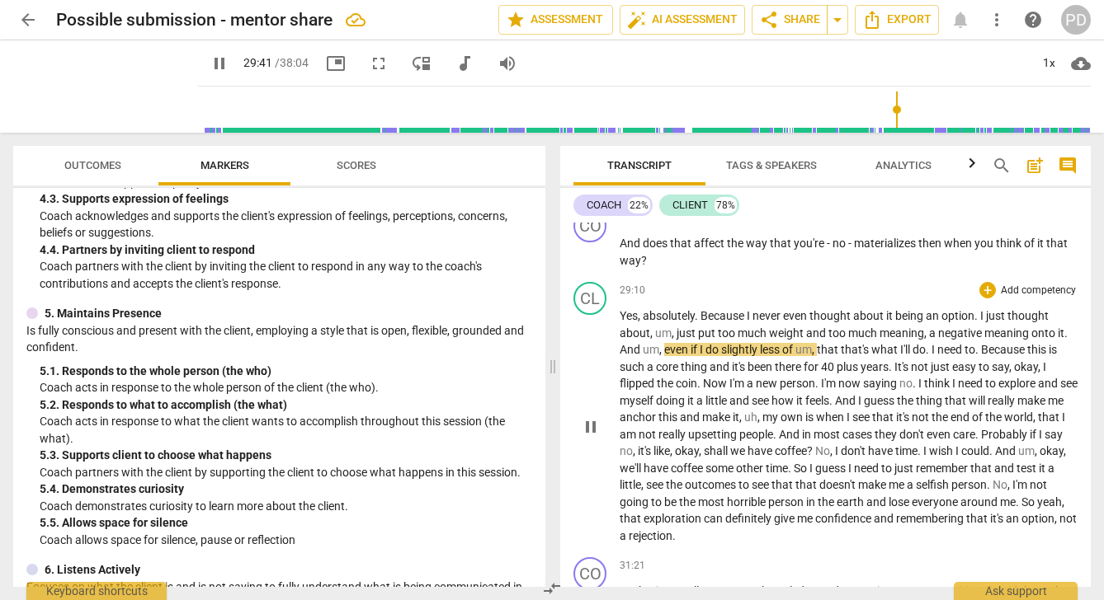
click at [673, 340] on span "," at bounding box center [673, 333] width 5 height 13
type input "1783"
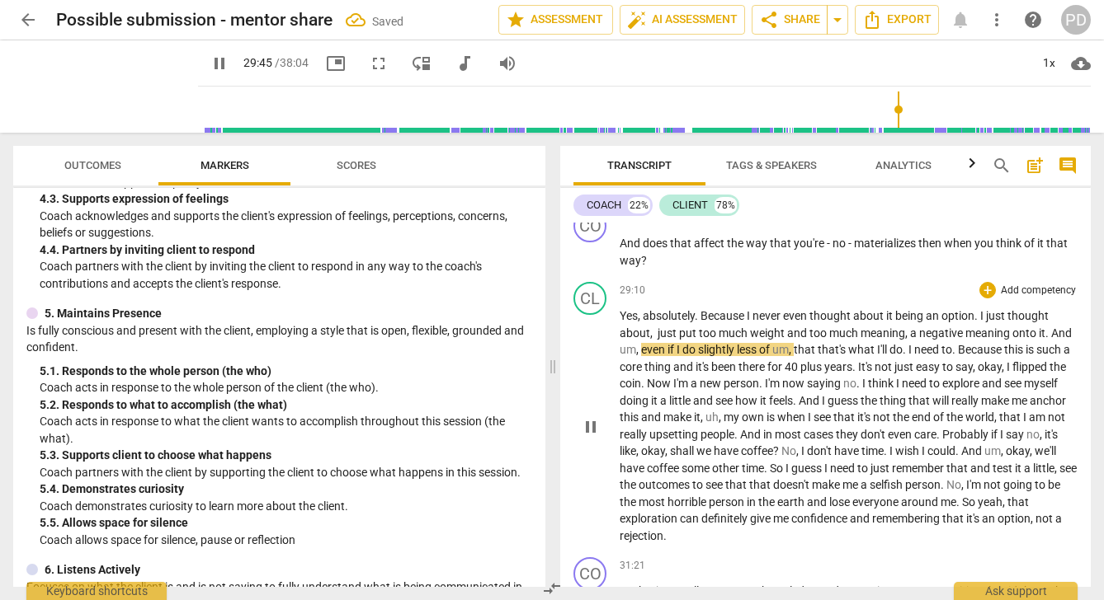
click at [665, 356] on span "even" at bounding box center [654, 349] width 26 height 13
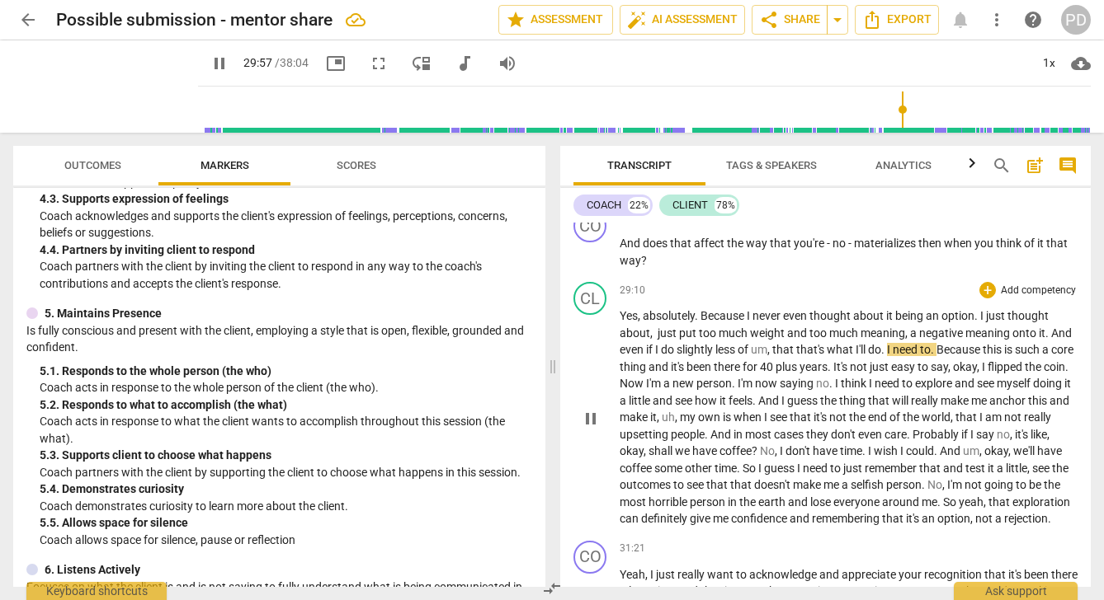
click at [796, 356] on span "that" at bounding box center [784, 349] width 24 height 13
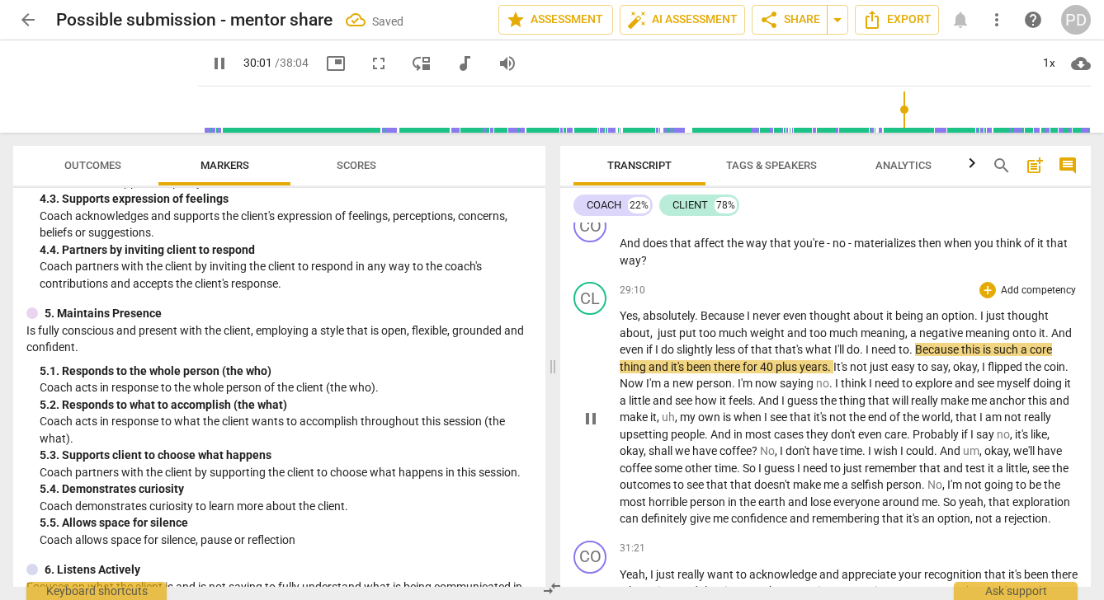
click at [774, 356] on span "that" at bounding box center [763, 349] width 24 height 13
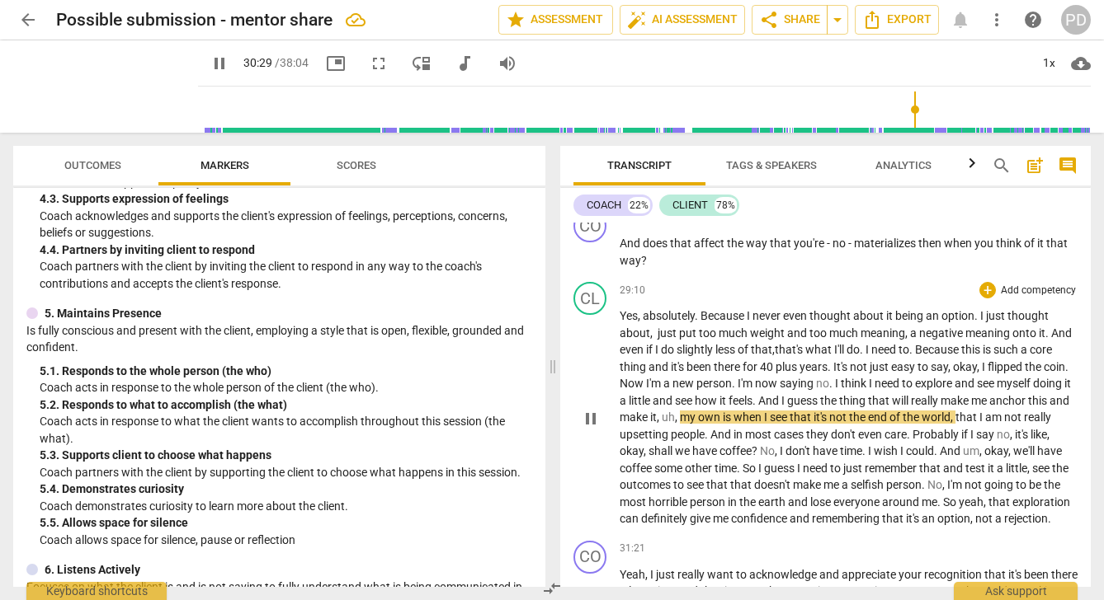
click at [698, 424] on span "my" at bounding box center [689, 417] width 18 height 13
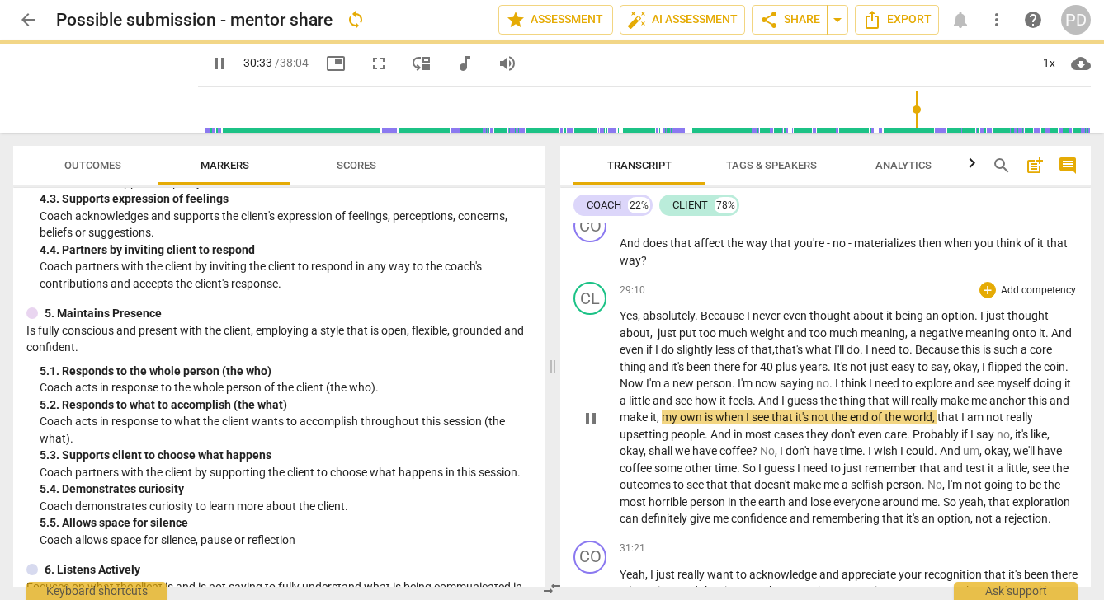
click at [704, 424] on span "own" at bounding box center [692, 417] width 25 height 13
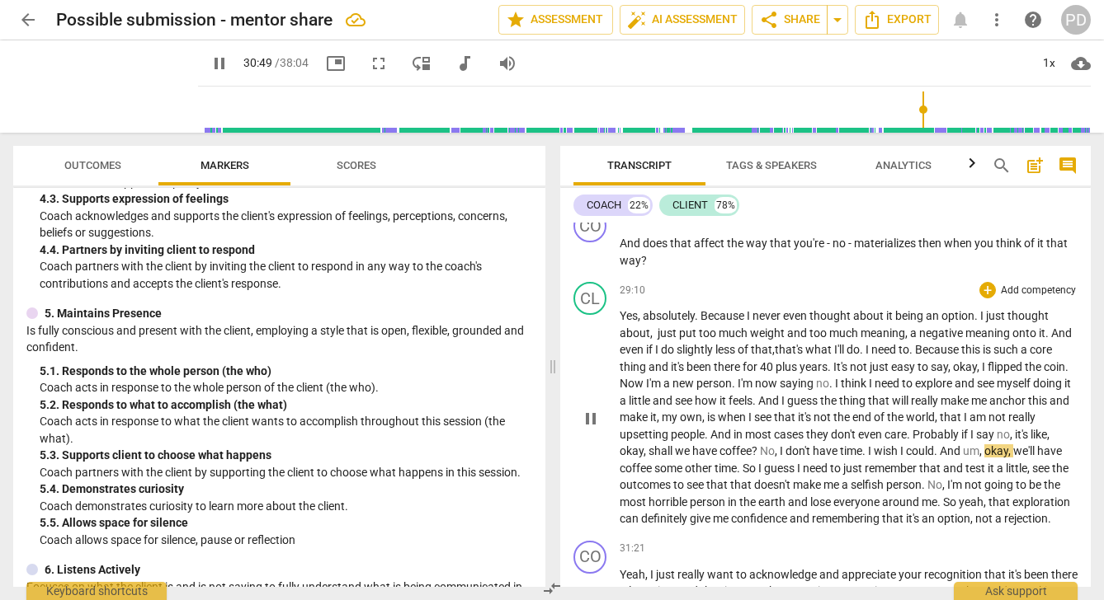
click at [1047, 520] on p "Yes , absolutely . Because I never even thought about it being an option . I ju…" at bounding box center [848, 418] width 458 height 220
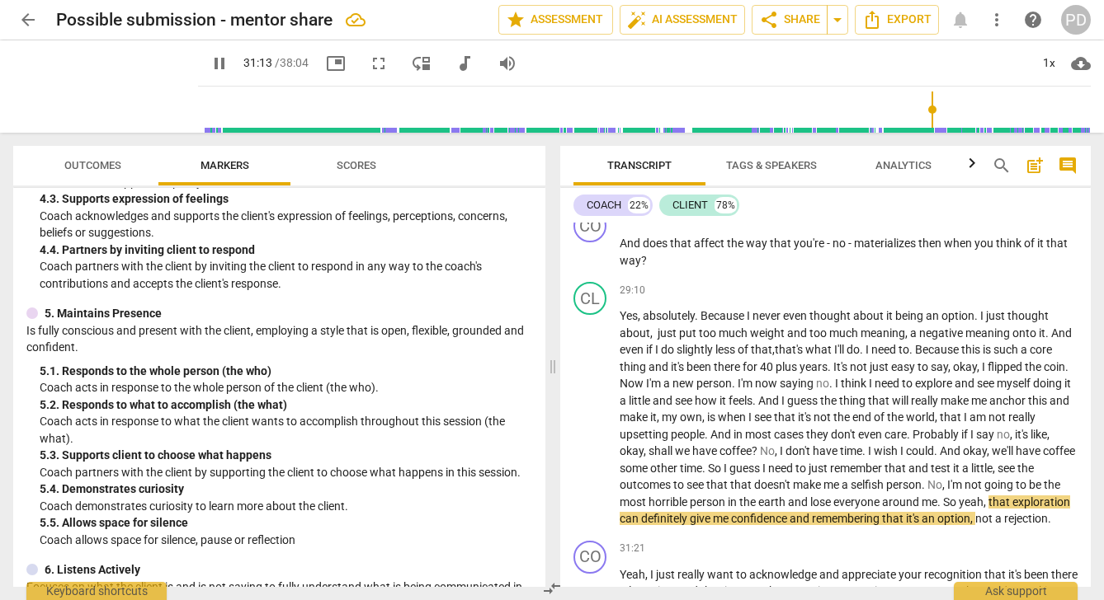
click at [209, 64] on span "pause" at bounding box center [219, 64] width 20 height 20
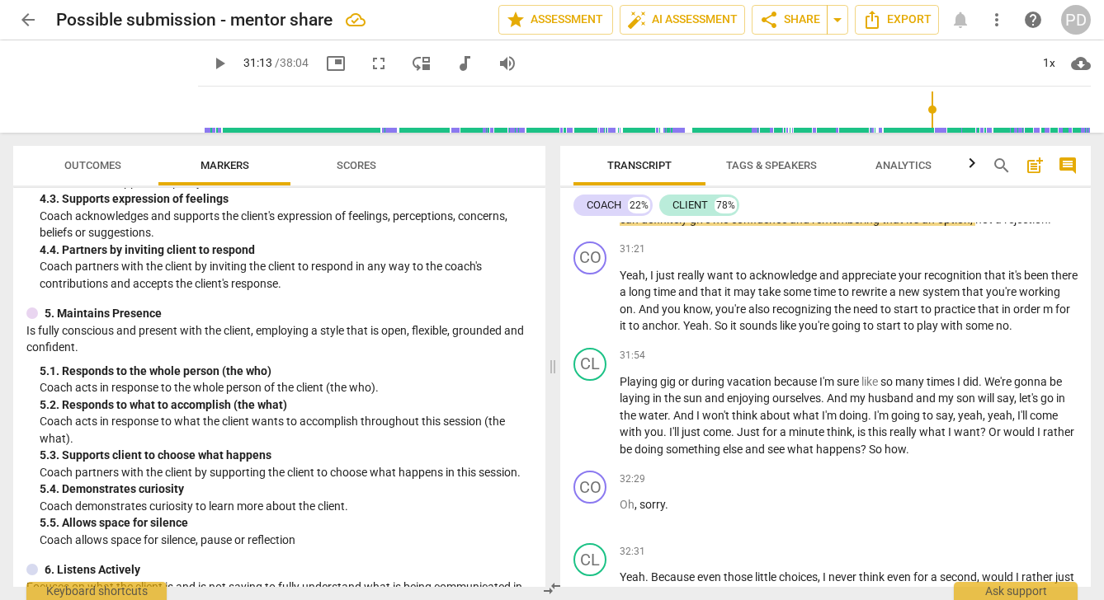
scroll to position [7839, 0]
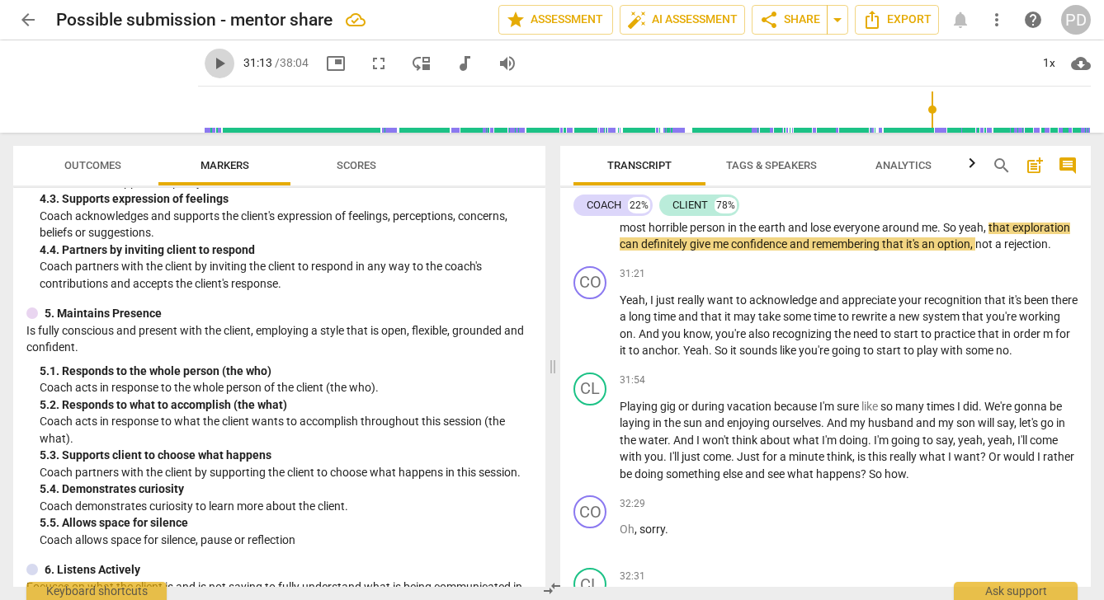
click at [209, 58] on span "play_arrow" at bounding box center [219, 64] width 20 height 20
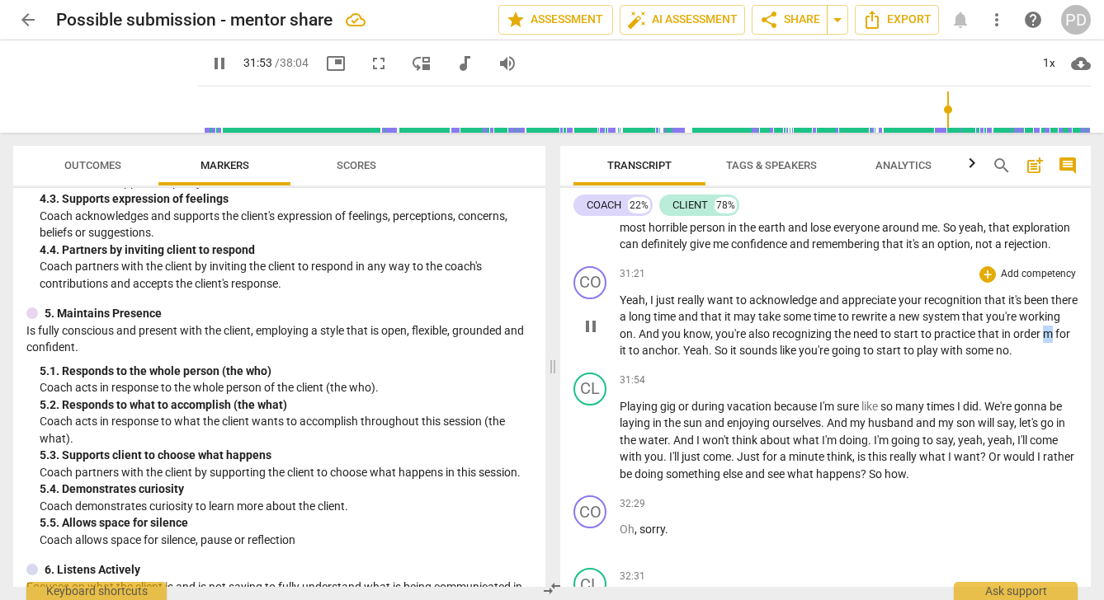
drag, startPoint x: 660, startPoint y: 436, endPoint x: 651, endPoint y: 436, distance: 9.1
click at [1043, 341] on span "m" at bounding box center [1049, 333] width 12 height 13
type input "1915"
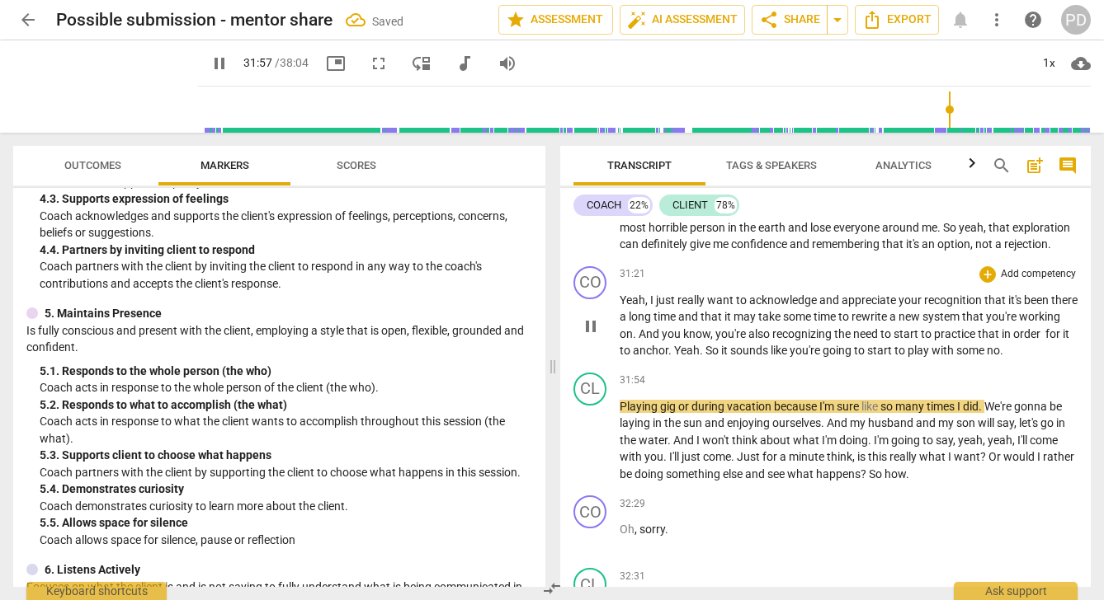
click at [1003, 357] on span "." at bounding box center [1001, 350] width 3 height 13
click at [944, 112] on input "range" at bounding box center [648, 109] width 886 height 53
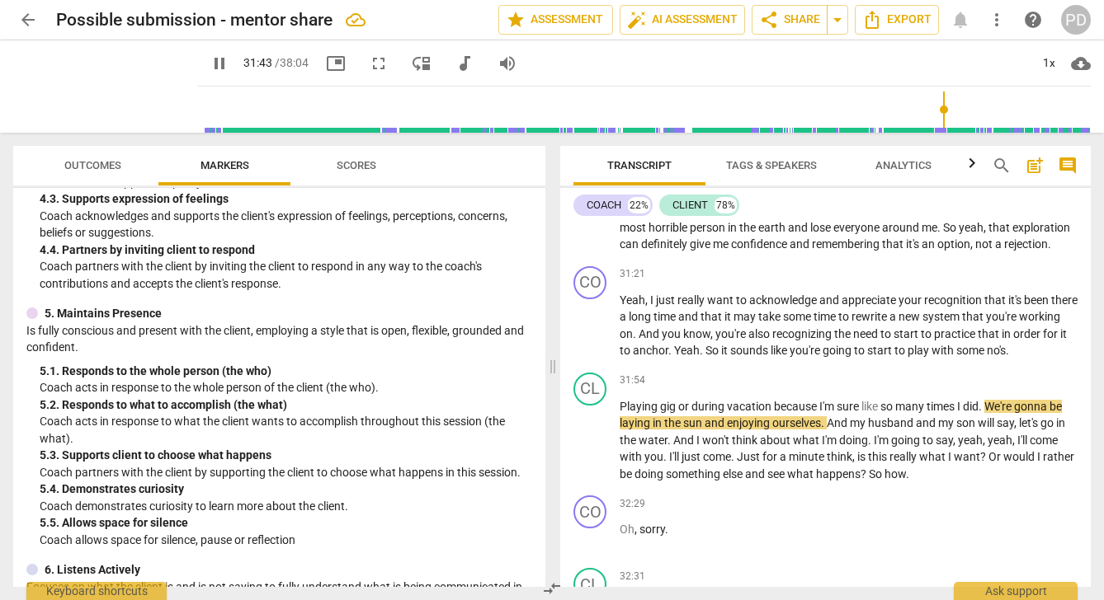
click at [938, 129] on input "range" at bounding box center [648, 109] width 886 height 53
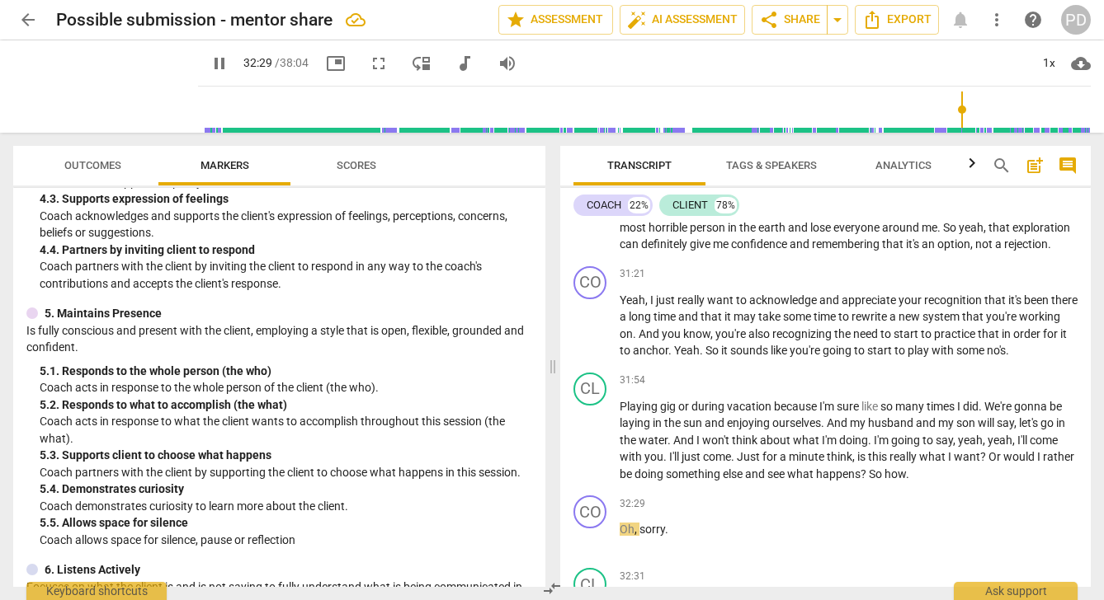
scroll to position [8224, 0]
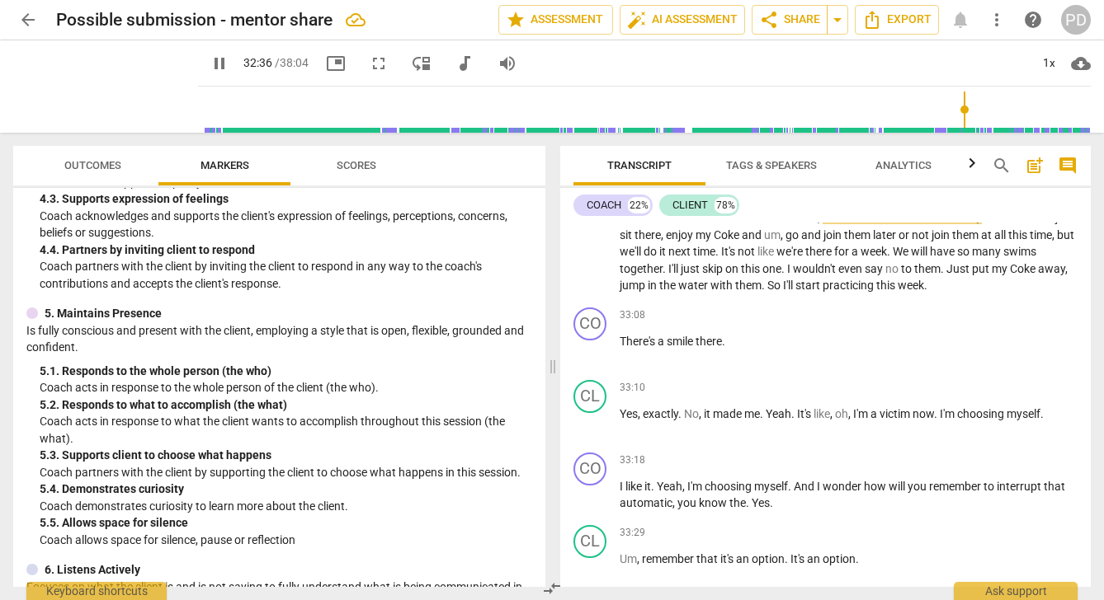
click at [1089, 508] on div "CO play_arrow pause 00:00 + Add competency keyboard_arrow_right Okay . And so w…" at bounding box center [825, 405] width 530 height 365
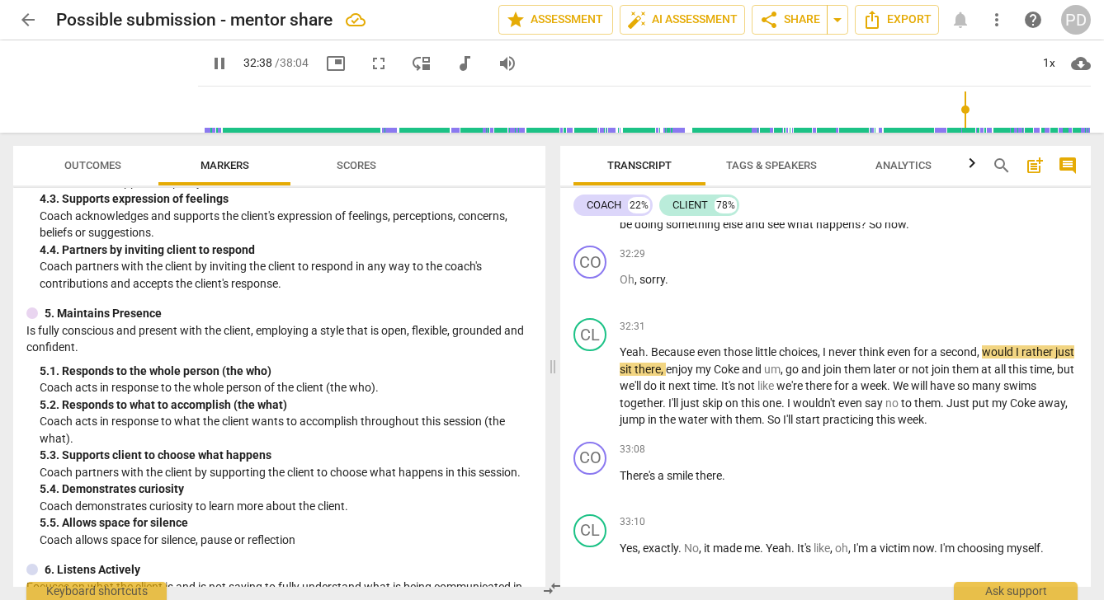
scroll to position [8042, 0]
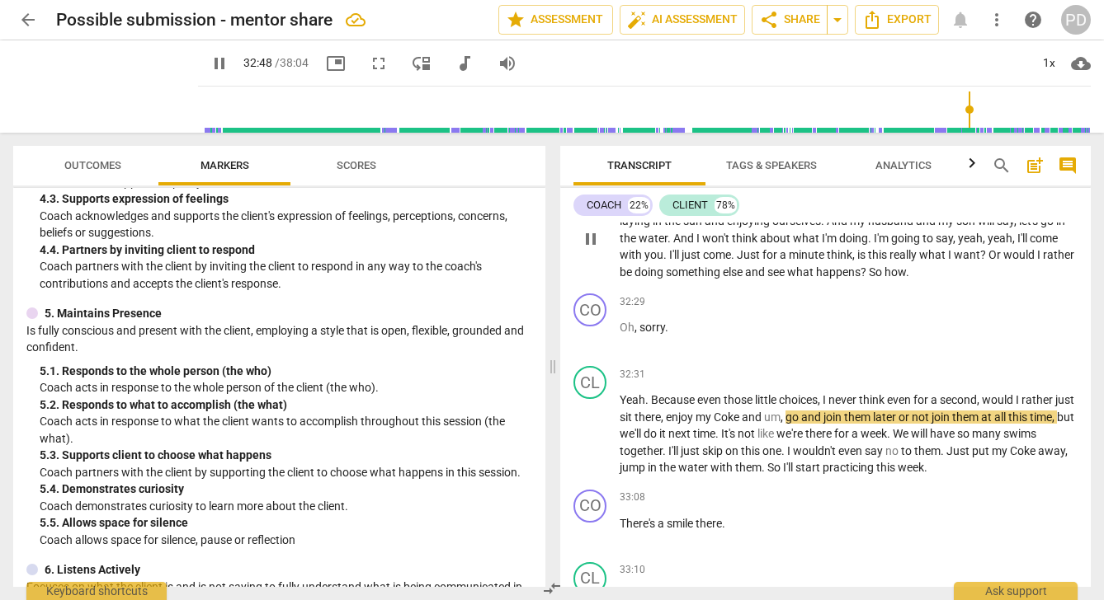
click at [884, 279] on span "So" at bounding box center [876, 272] width 16 height 13
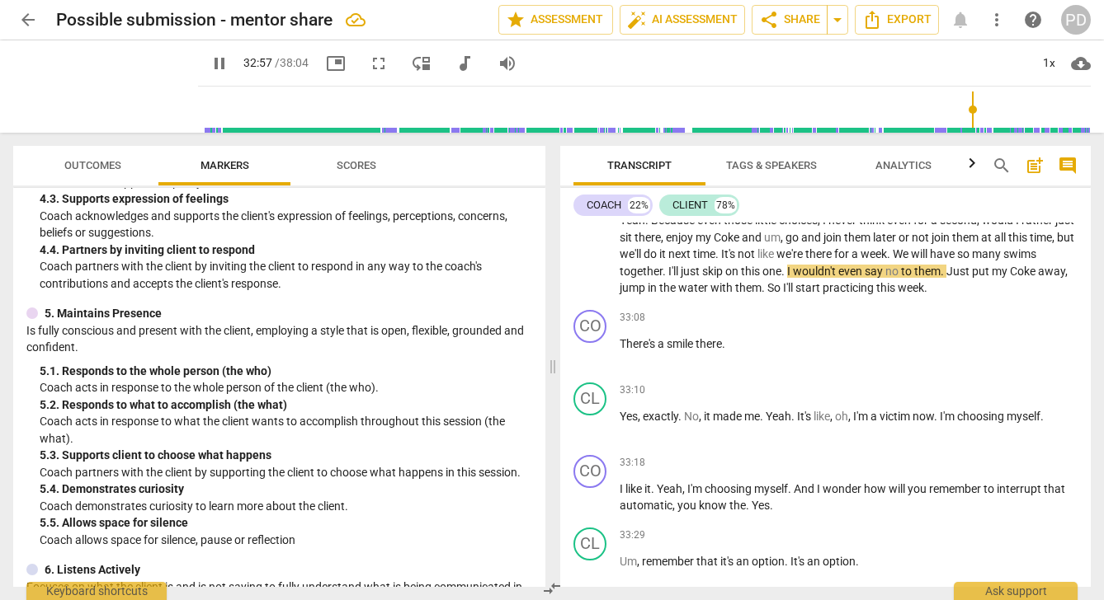
scroll to position [8305, 0]
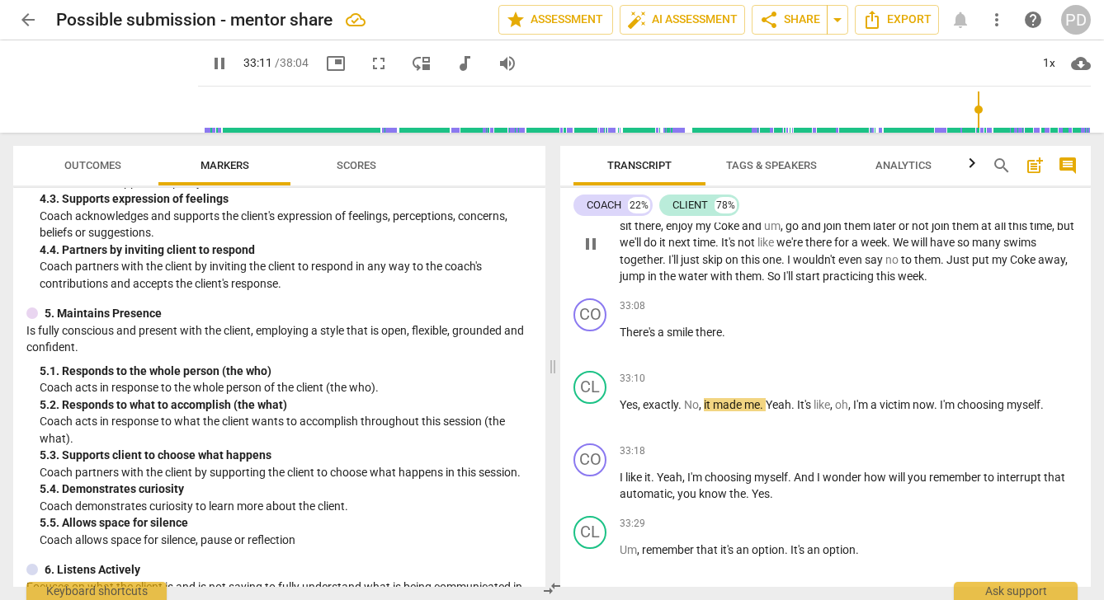
click at [785, 233] on span "," at bounding box center [782, 225] width 5 height 13
type input "1993"
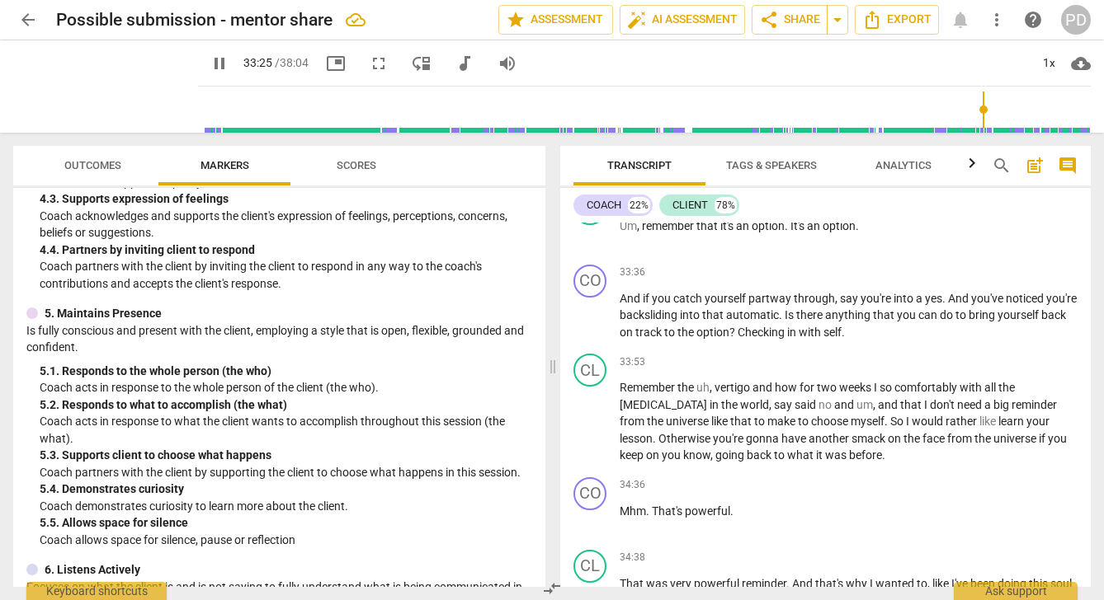
scroll to position [8630, 0]
click at [640, 233] on span "," at bounding box center [639, 225] width 5 height 13
type input "2017"
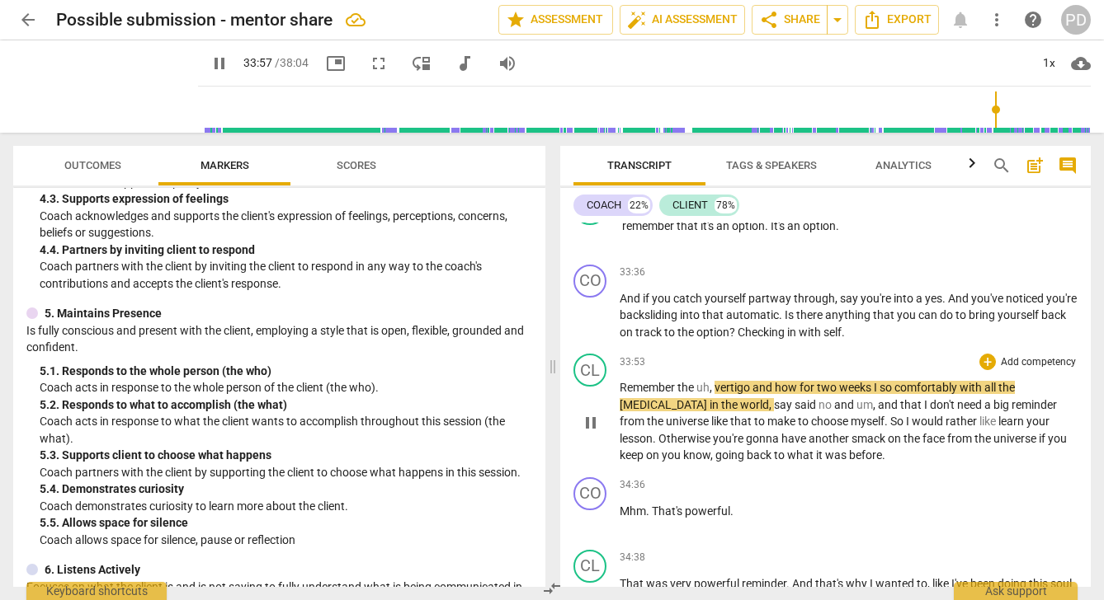
click at [714, 394] on span "," at bounding box center [711, 387] width 5 height 13
type input "2039"
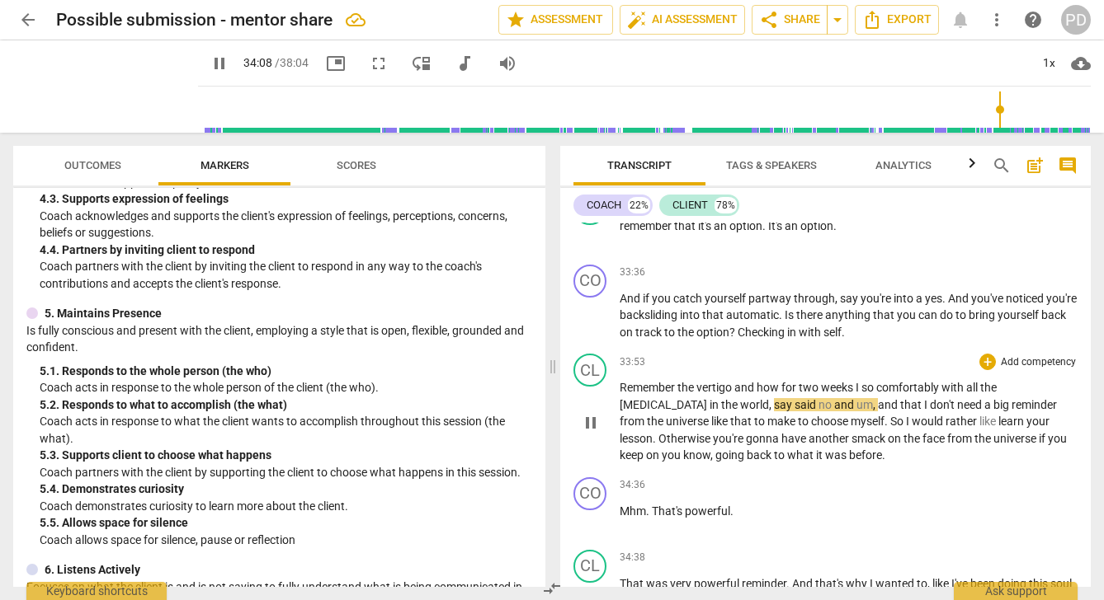
click at [873, 412] on span "," at bounding box center [875, 404] width 5 height 13
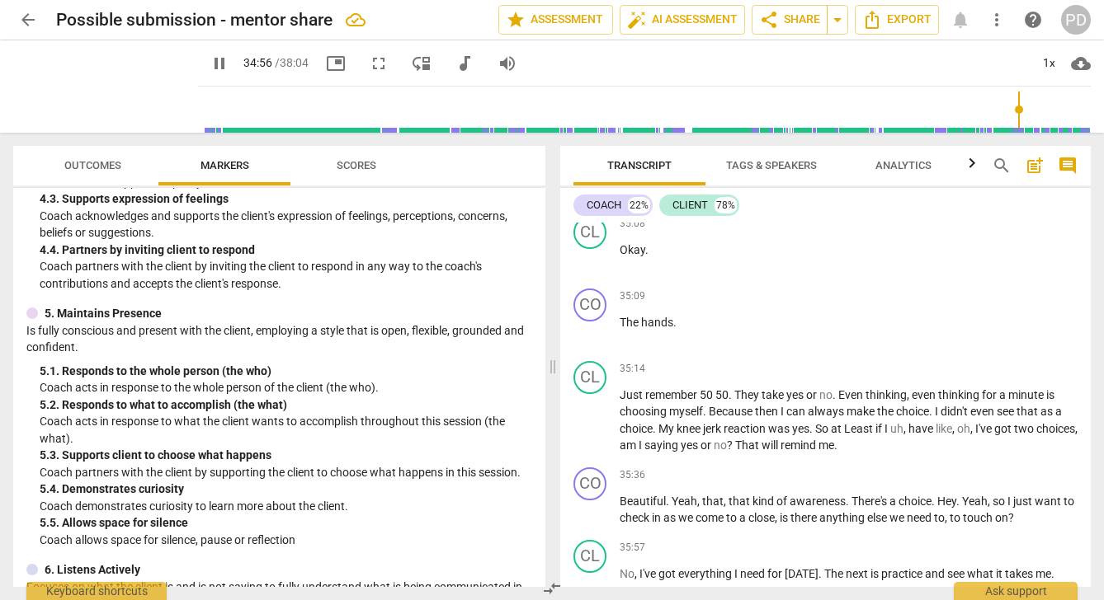
scroll to position [9265, 0]
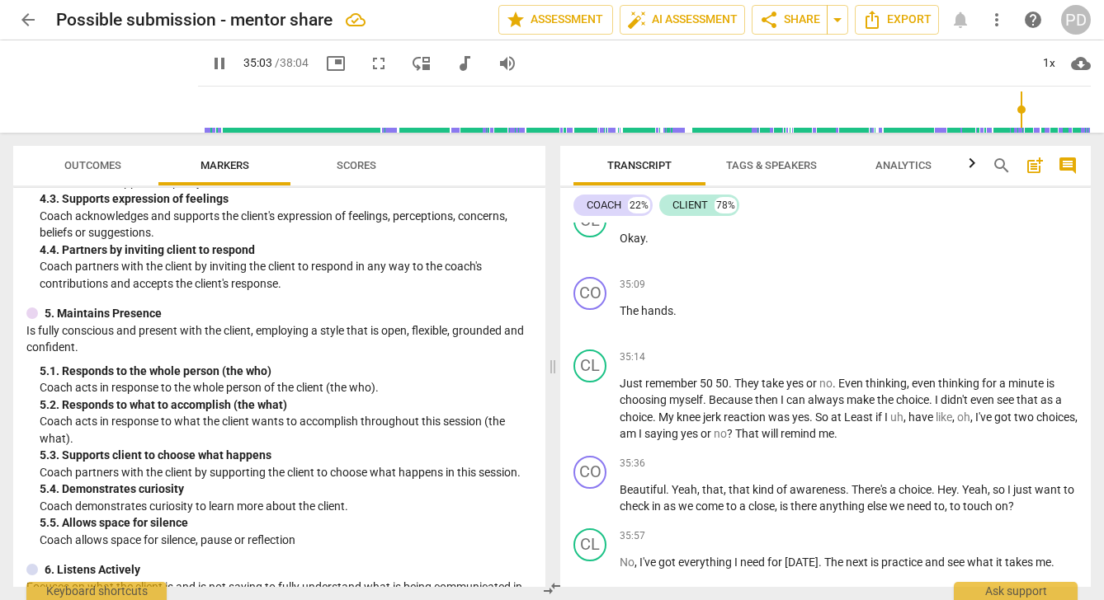
click at [944, 172] on span "," at bounding box center [942, 165] width 5 height 13
type input "2105"
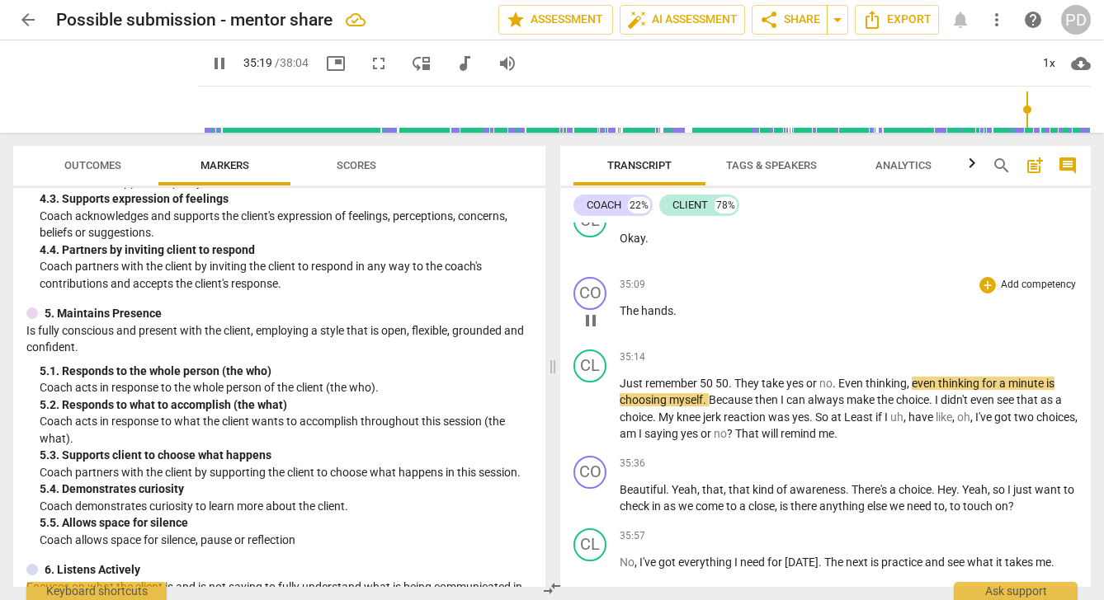
click at [675, 318] on span "." at bounding box center [674, 310] width 3 height 13
type input "2121"
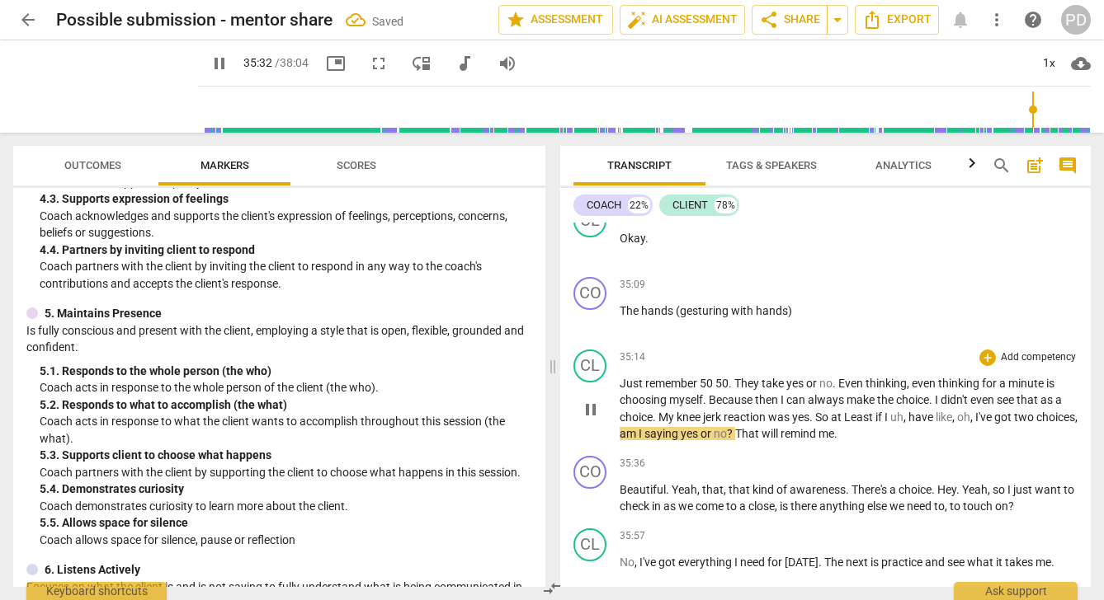
click at [716, 390] on span "50" at bounding box center [721, 383] width 13 height 13
type input "2134"
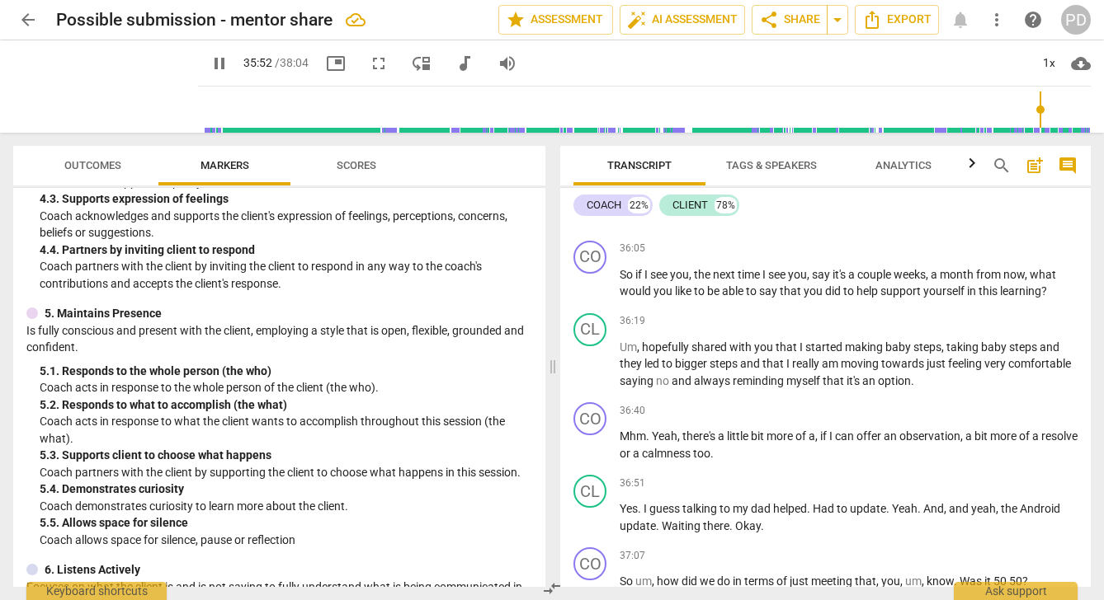
scroll to position [9638, 0]
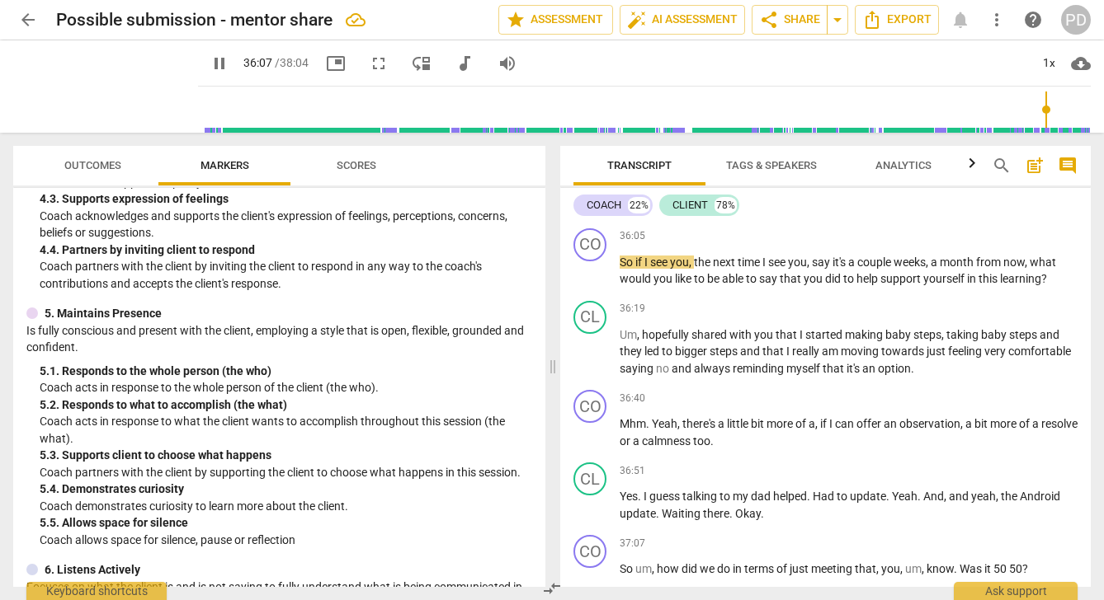
drag, startPoint x: 991, startPoint y: 272, endPoint x: 983, endPoint y: 271, distance: 8.3
click at [983, 196] on span "what" at bounding box center [981, 189] width 29 height 13
type input "2168"
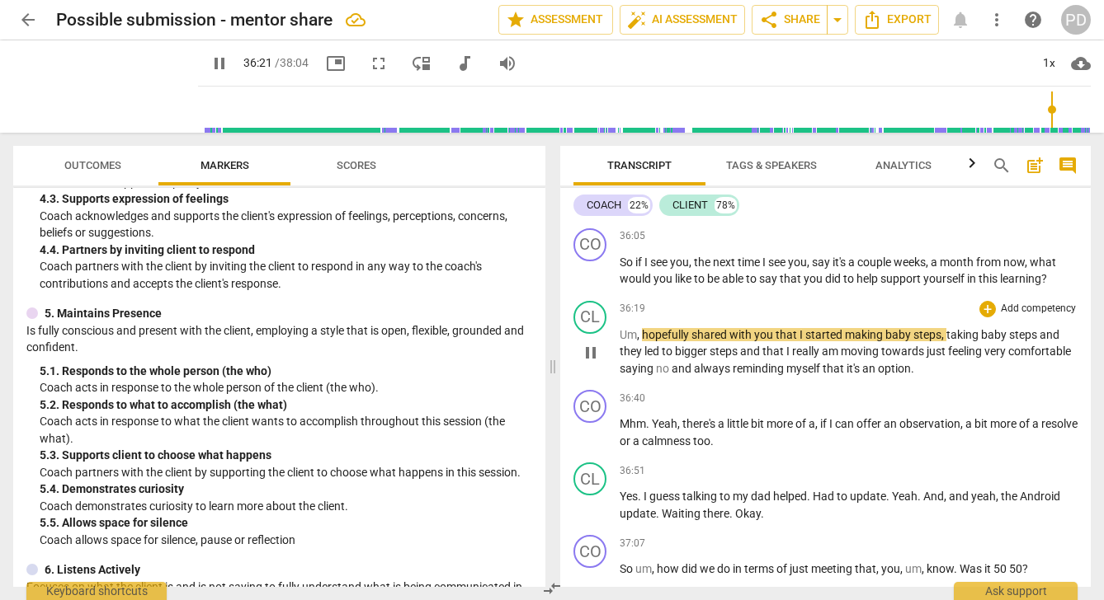
click at [642, 341] on span "hopefully" at bounding box center [666, 334] width 49 height 13
type input "2182"
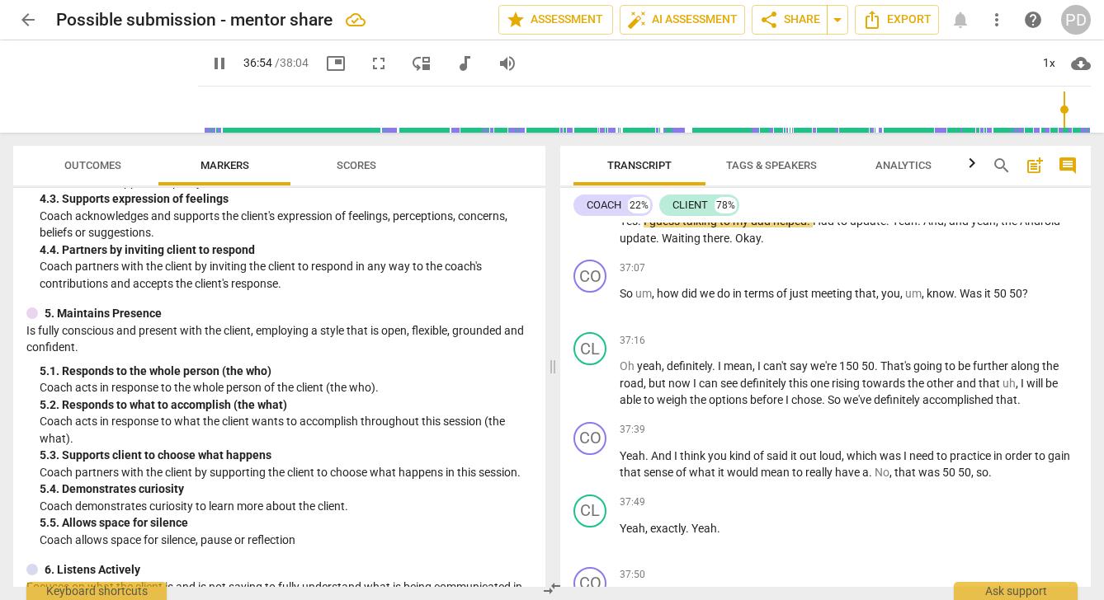
scroll to position [9926, 0]
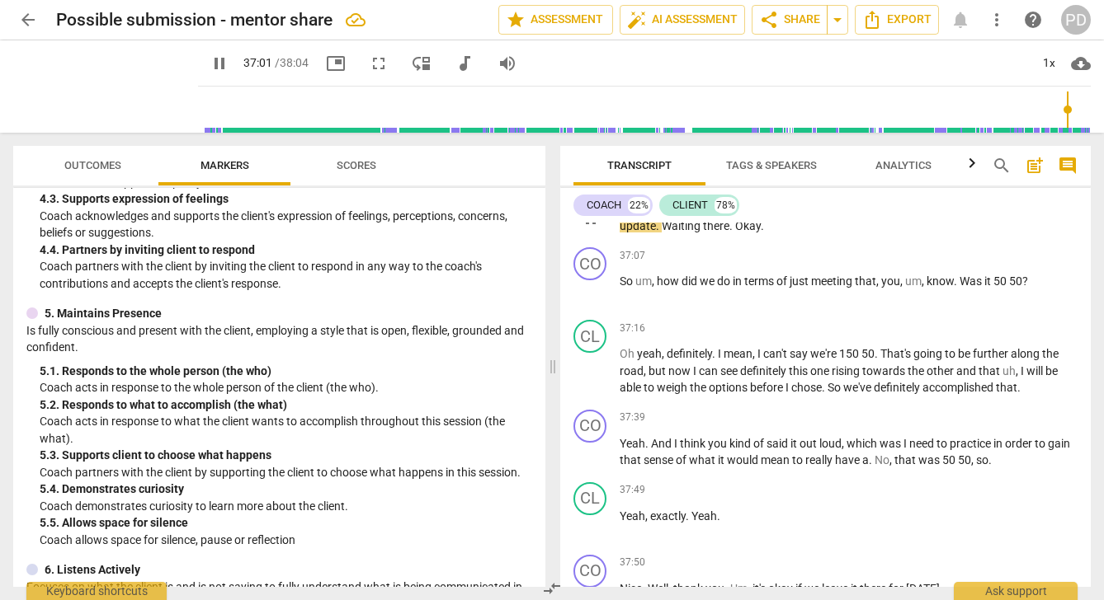
click at [817, 215] on span "Had" at bounding box center [824, 208] width 24 height 13
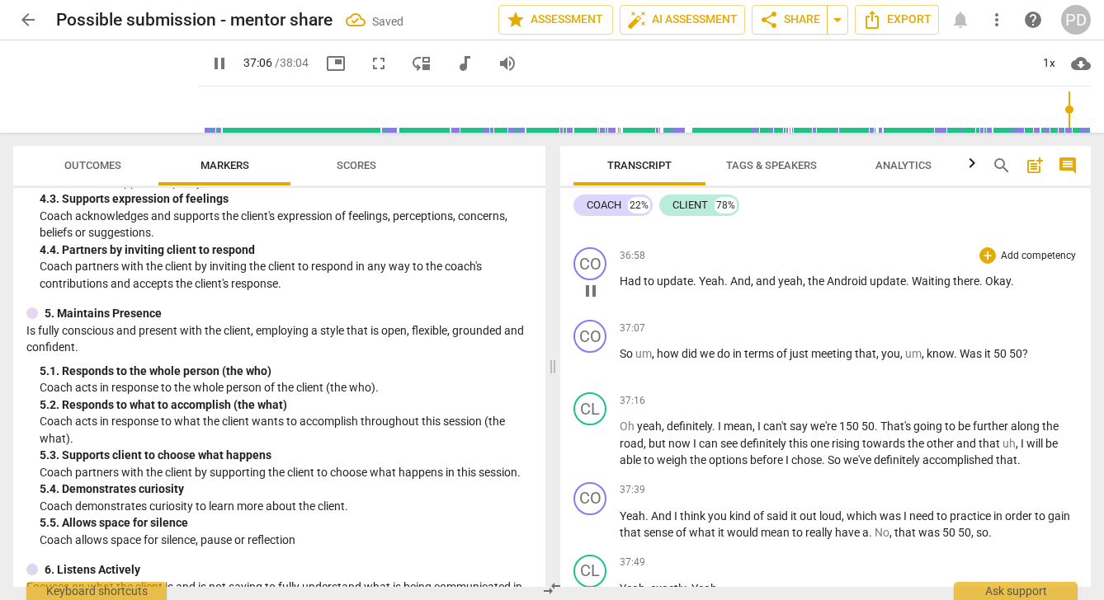
click at [697, 288] on span "." at bounding box center [696, 281] width 6 height 13
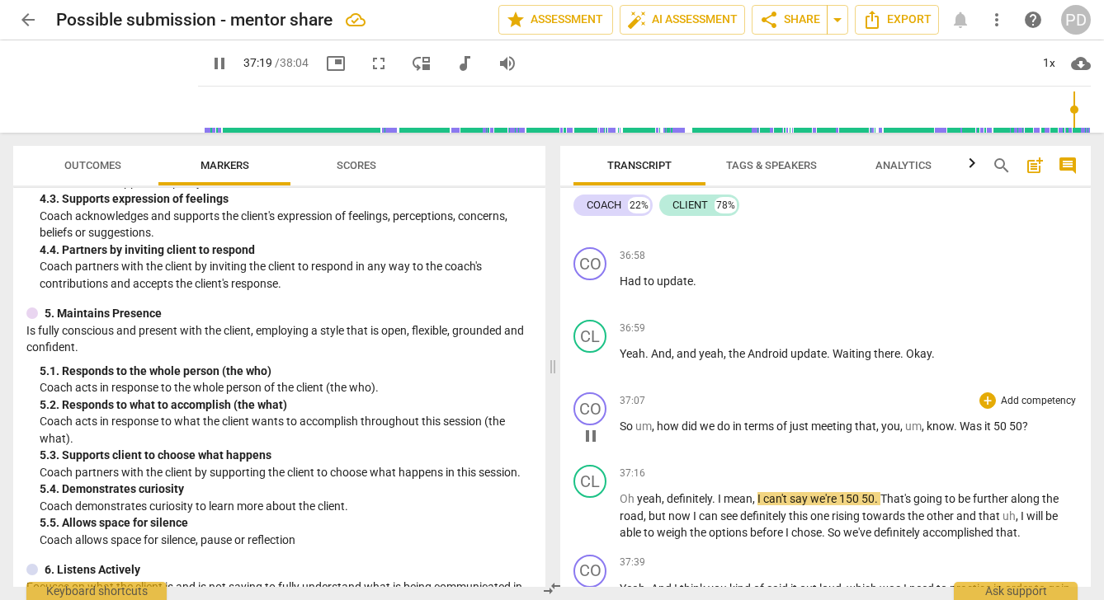
click at [656, 433] on span "," at bounding box center [654, 426] width 5 height 13
type input "2240"
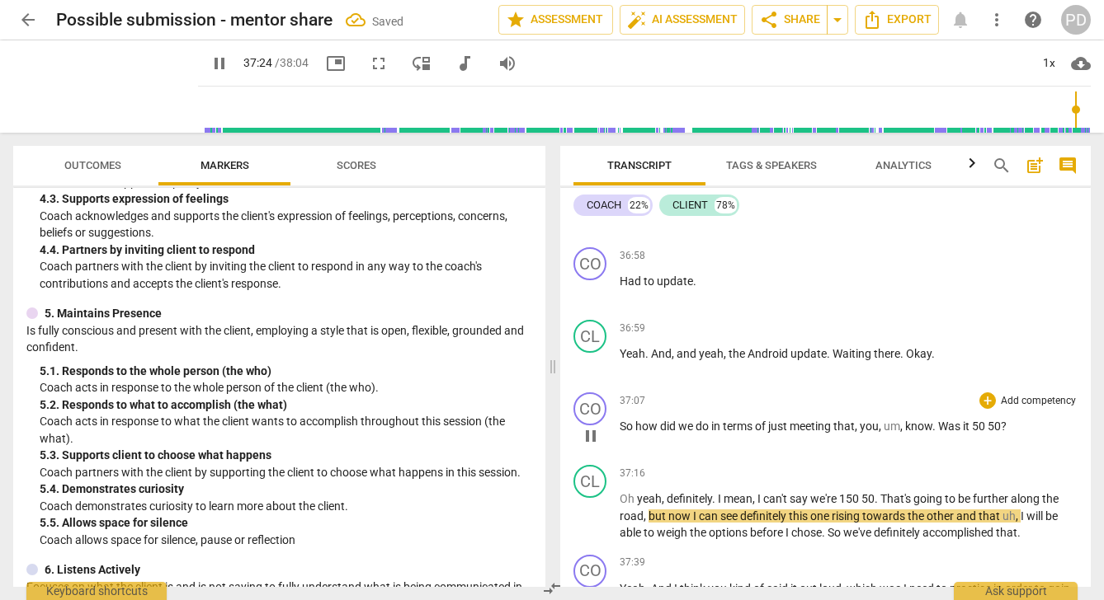
scroll to position [10297, 0]
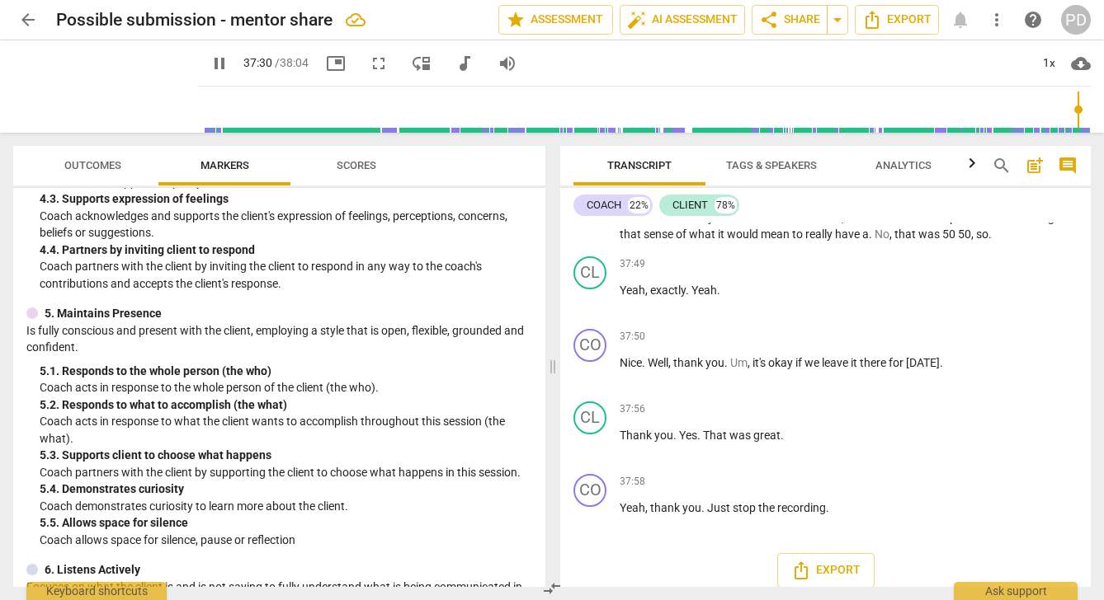
click at [209, 61] on span "pause" at bounding box center [219, 64] width 20 height 20
type input "2250"
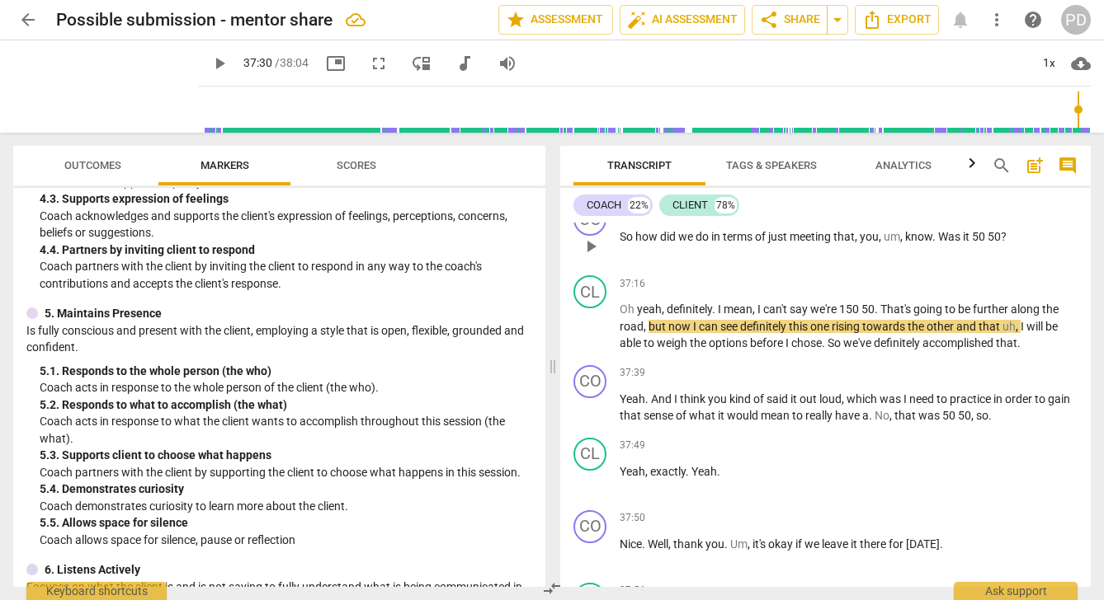
scroll to position [10079, 0]
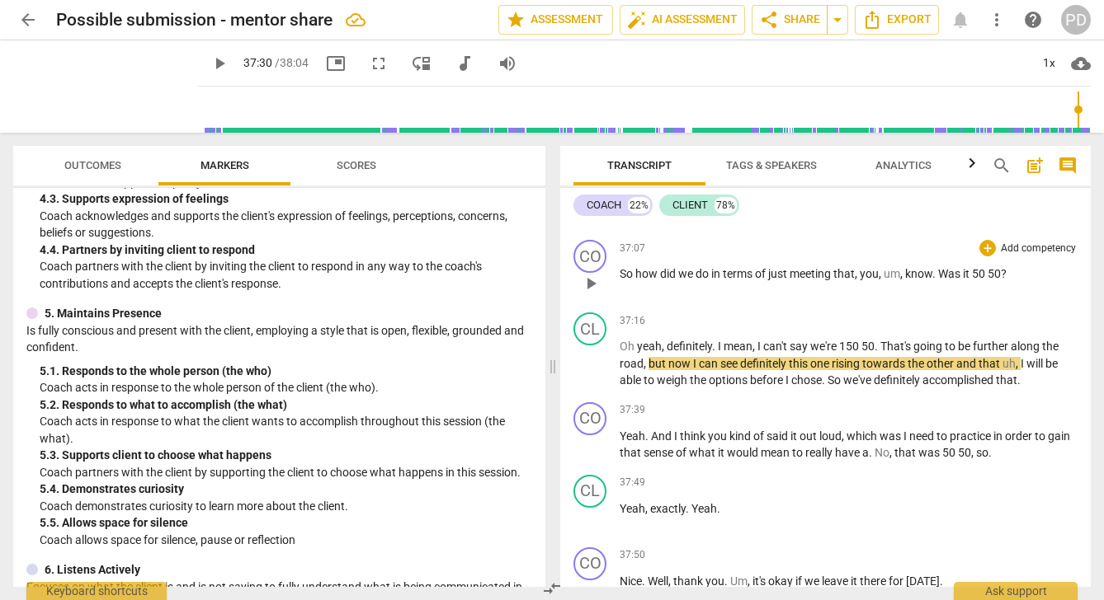
click at [633, 280] on span "So" at bounding box center [627, 273] width 16 height 13
drag, startPoint x: 938, startPoint y: 360, endPoint x: 914, endPoint y: 357, distance: 24.0
click at [914, 283] on p "So, [PERSON_NAME] how did we do in terms of just meeting that , you , um , know…" at bounding box center [848, 274] width 458 height 17
click at [993, 280] on span "50" at bounding box center [985, 273] width 16 height 13
click at [635, 353] on span "Oh" at bounding box center [627, 346] width 17 height 13
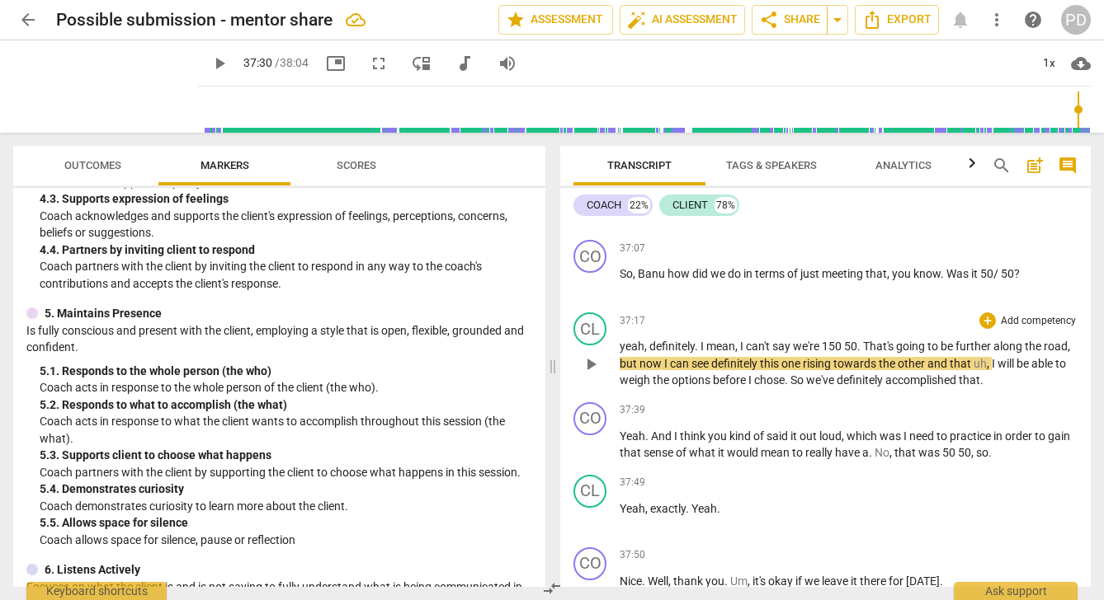
click at [829, 353] on span "150" at bounding box center [832, 346] width 22 height 13
click at [992, 370] on span "I" at bounding box center [994, 363] width 6 height 13
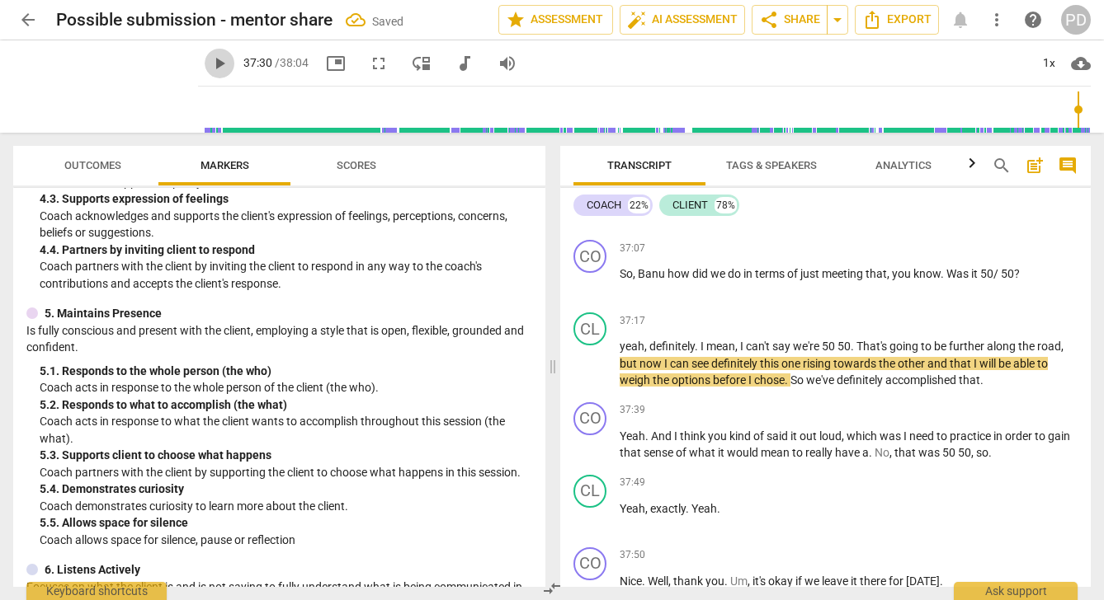
click at [209, 59] on span "play_arrow" at bounding box center [219, 64] width 20 height 20
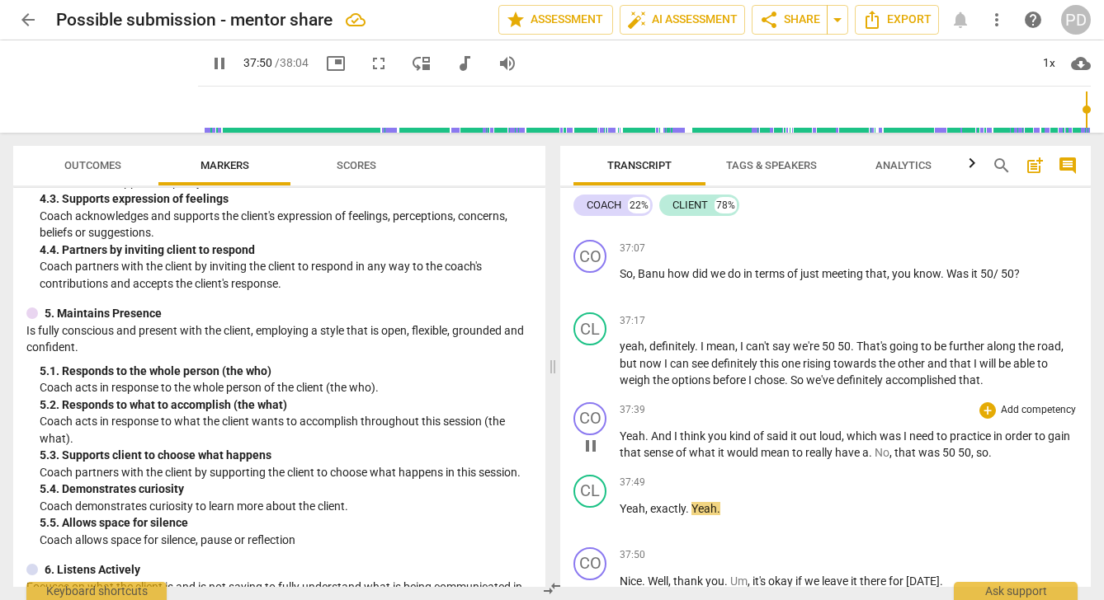
scroll to position [10395, 0]
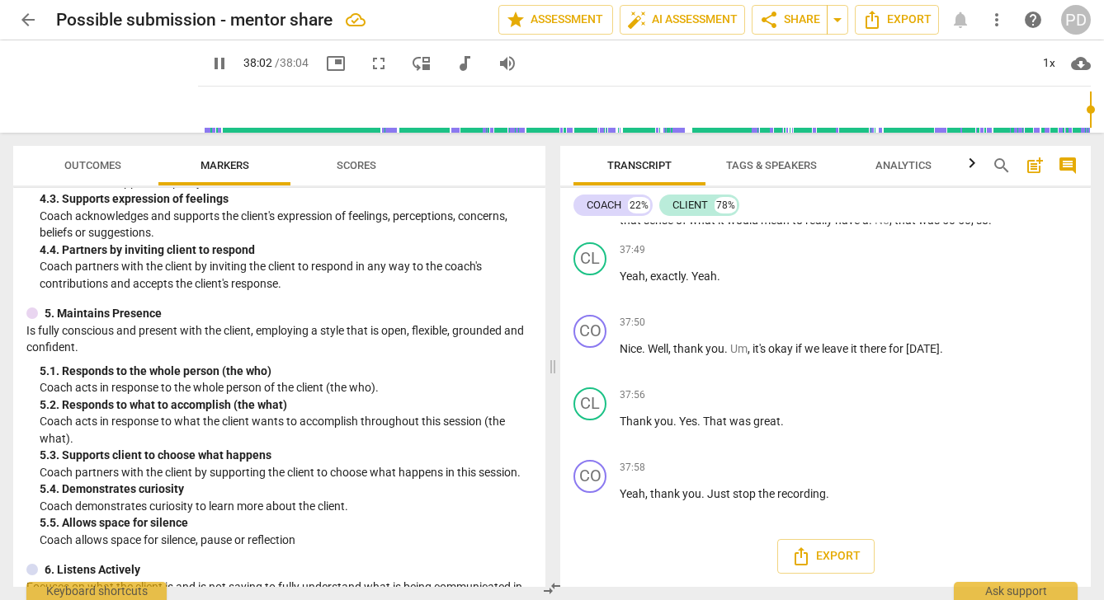
click at [209, 64] on span "pause" at bounding box center [219, 64] width 20 height 20
type input "2283"
click at [630, 163] on span "Transcript" at bounding box center [639, 165] width 64 height 12
click at [975, 164] on icon "button" at bounding box center [972, 163] width 20 height 20
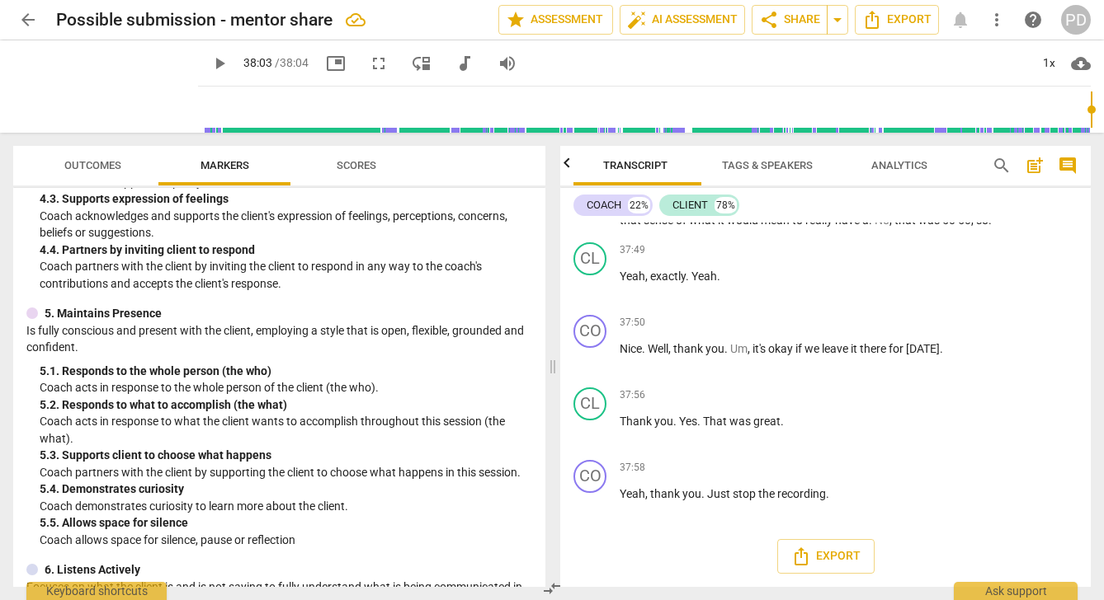
click at [975, 164] on div at bounding box center [971, 163] width 13 height 34
click at [564, 163] on icon "button" at bounding box center [567, 163] width 20 height 20
click at [899, 20] on span "Export" at bounding box center [896, 20] width 69 height 20
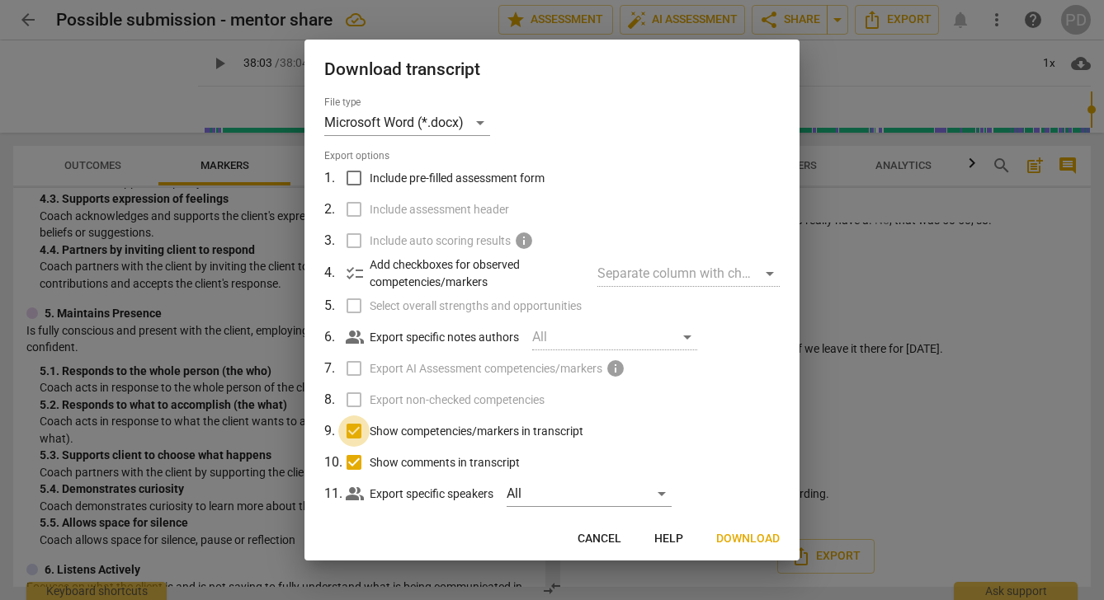
click at [356, 430] on input "Show competencies/markers in transcript" at bounding box center [353, 431] width 31 height 31
checkbox input "false"
click at [354, 465] on input "Show comments in transcript" at bounding box center [353, 462] width 31 height 31
checkbox input "false"
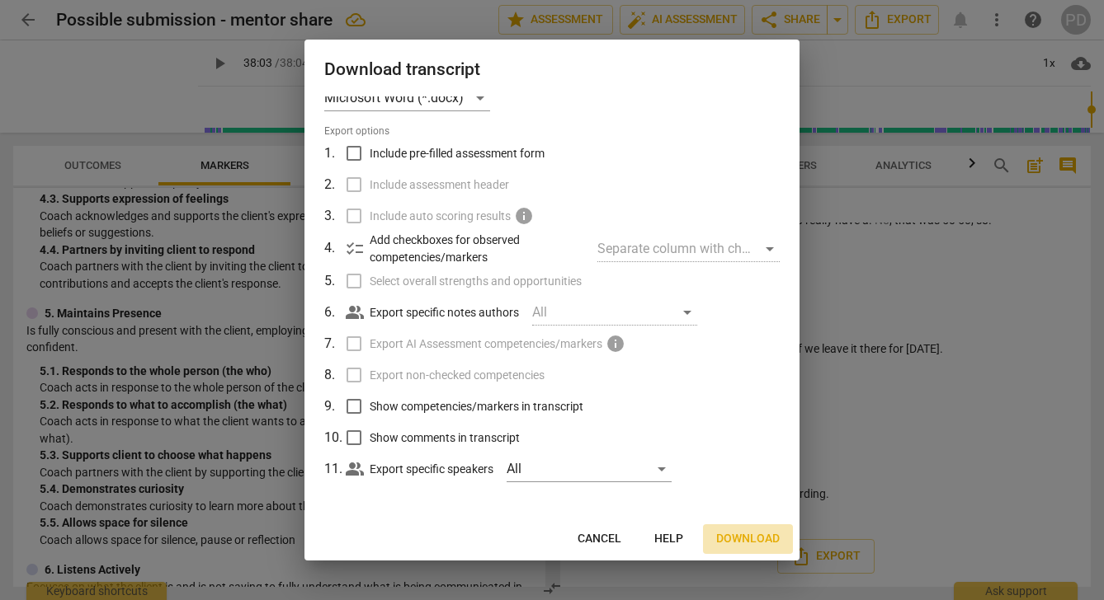
click at [751, 544] on span "Download" at bounding box center [748, 539] width 64 height 16
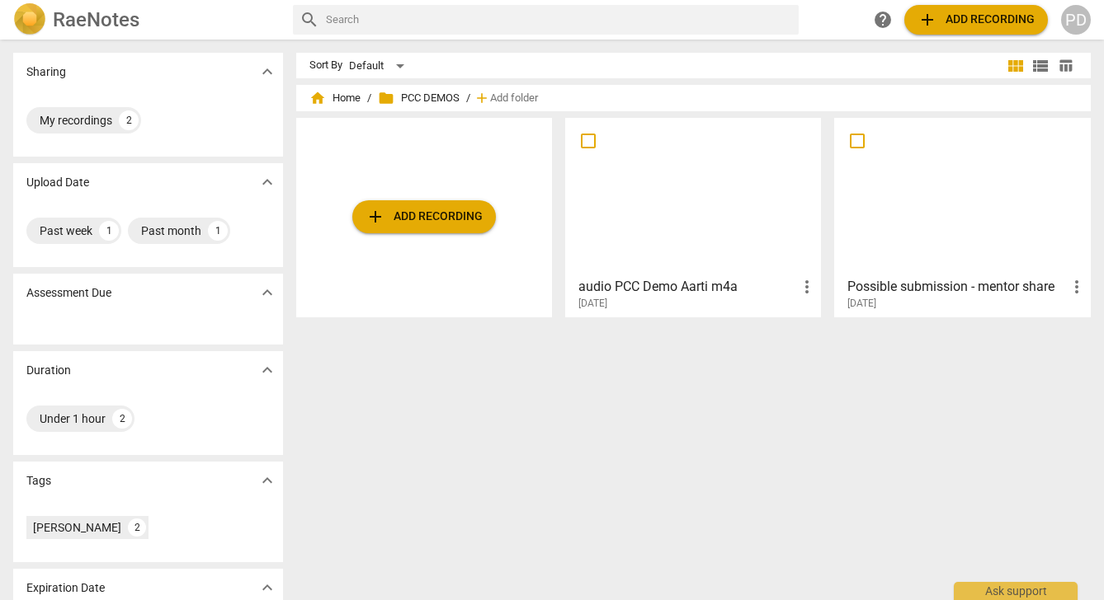
click at [730, 235] on div at bounding box center [693, 197] width 244 height 146
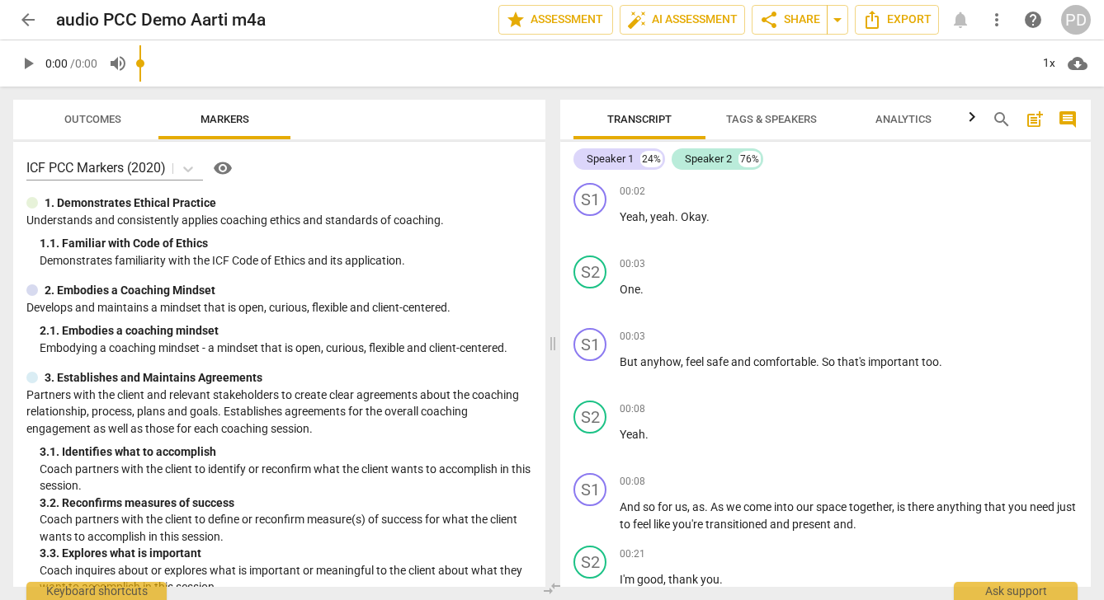
click at [650, 210] on span "yeah" at bounding box center [662, 216] width 25 height 13
